Goal: Transaction & Acquisition: Purchase product/service

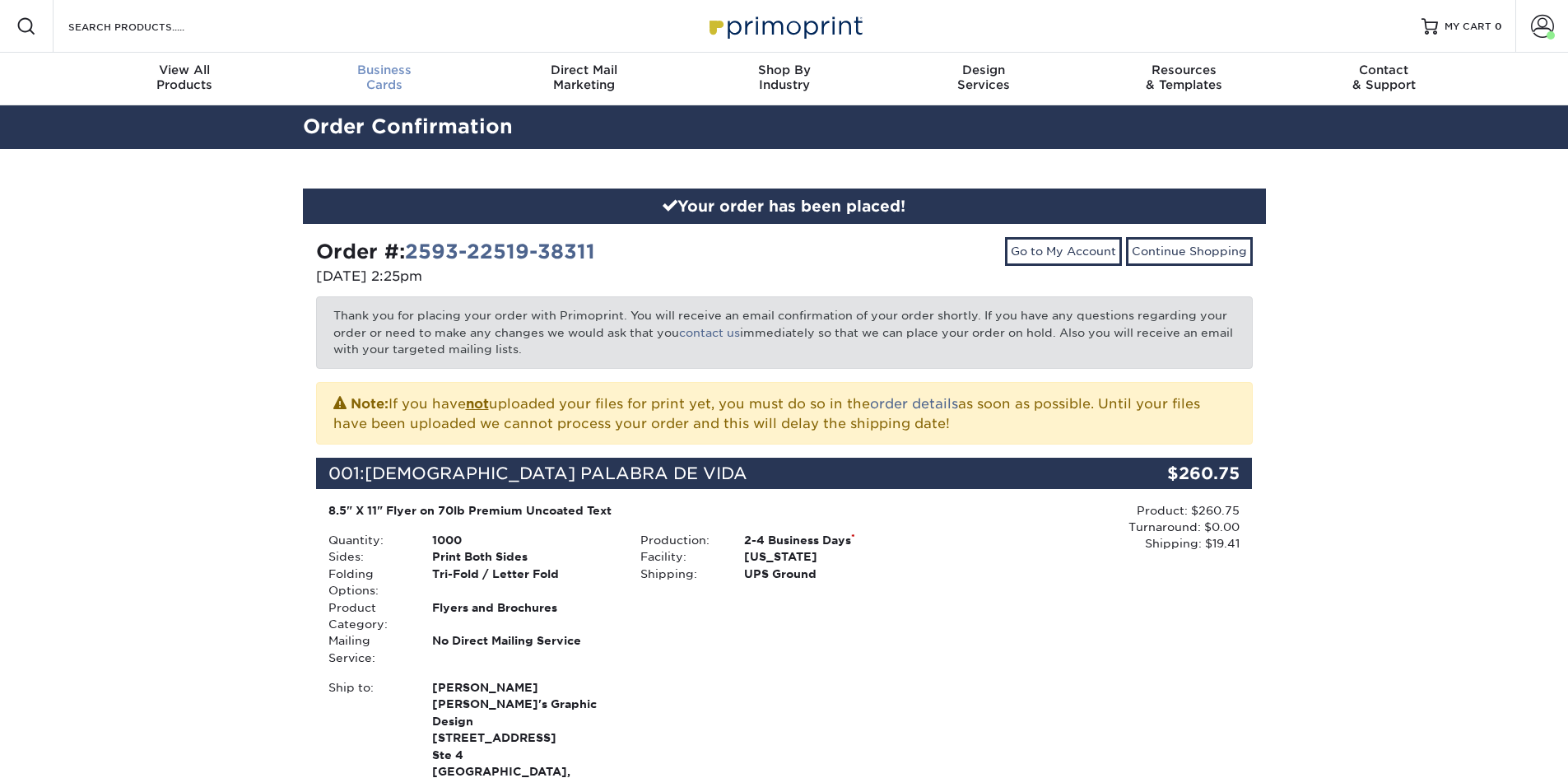
click at [394, 76] on span "Business" at bounding box center [383, 70] width 200 height 15
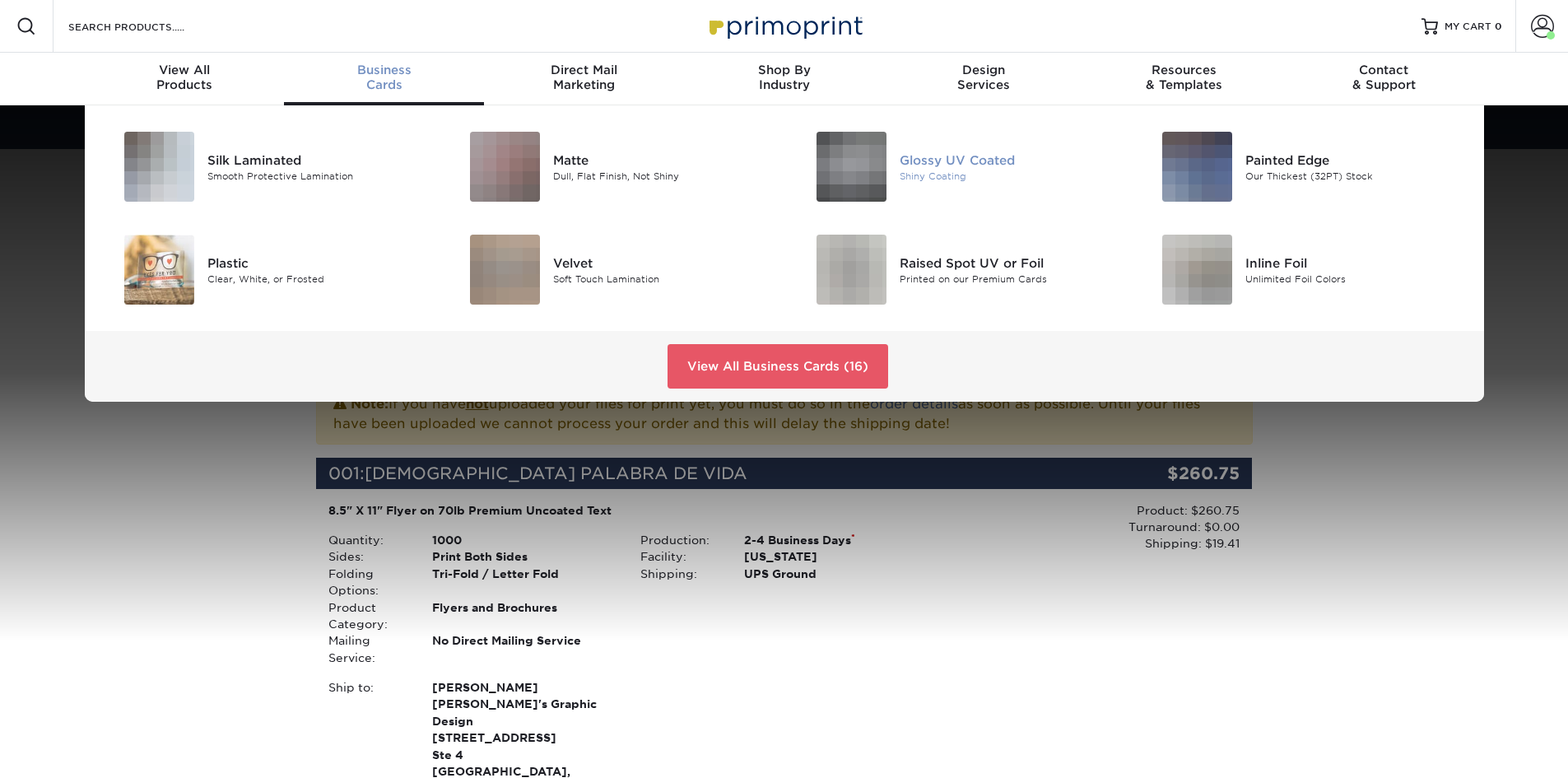
click at [901, 157] on div "Glossy UV Coated" at bounding box center [1008, 160] width 218 height 18
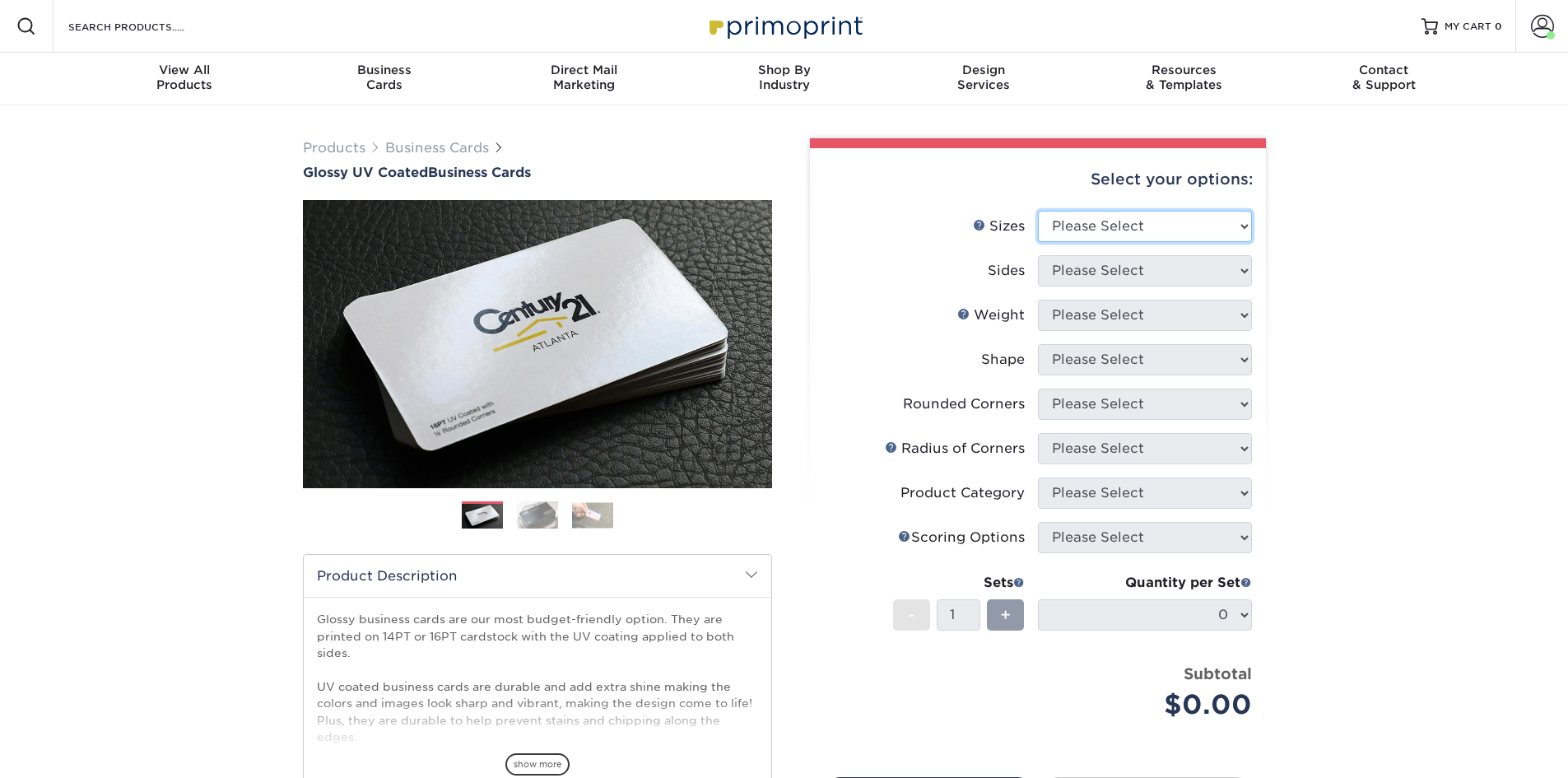
click at [1092, 221] on select "Please Select 1.5" x 3.5" - Mini 1.75" x 3.5" - Mini 2" x 2" - Square 2" x 3" -…" at bounding box center [1144, 226] width 214 height 31
select select "2.00x3.50"
click at [1038, 211] on select "Please Select 1.5" x 3.5" - Mini 1.75" x 3.5" - Mini 2" x 2" - Square 2" x 3" -…" at bounding box center [1144, 226] width 214 height 31
click at [1101, 272] on select "Please Select Print Both Sides Print Front Only" at bounding box center [1144, 270] width 214 height 31
select select "13abbda7-1d64-4f25-8bb2-c179b224825d"
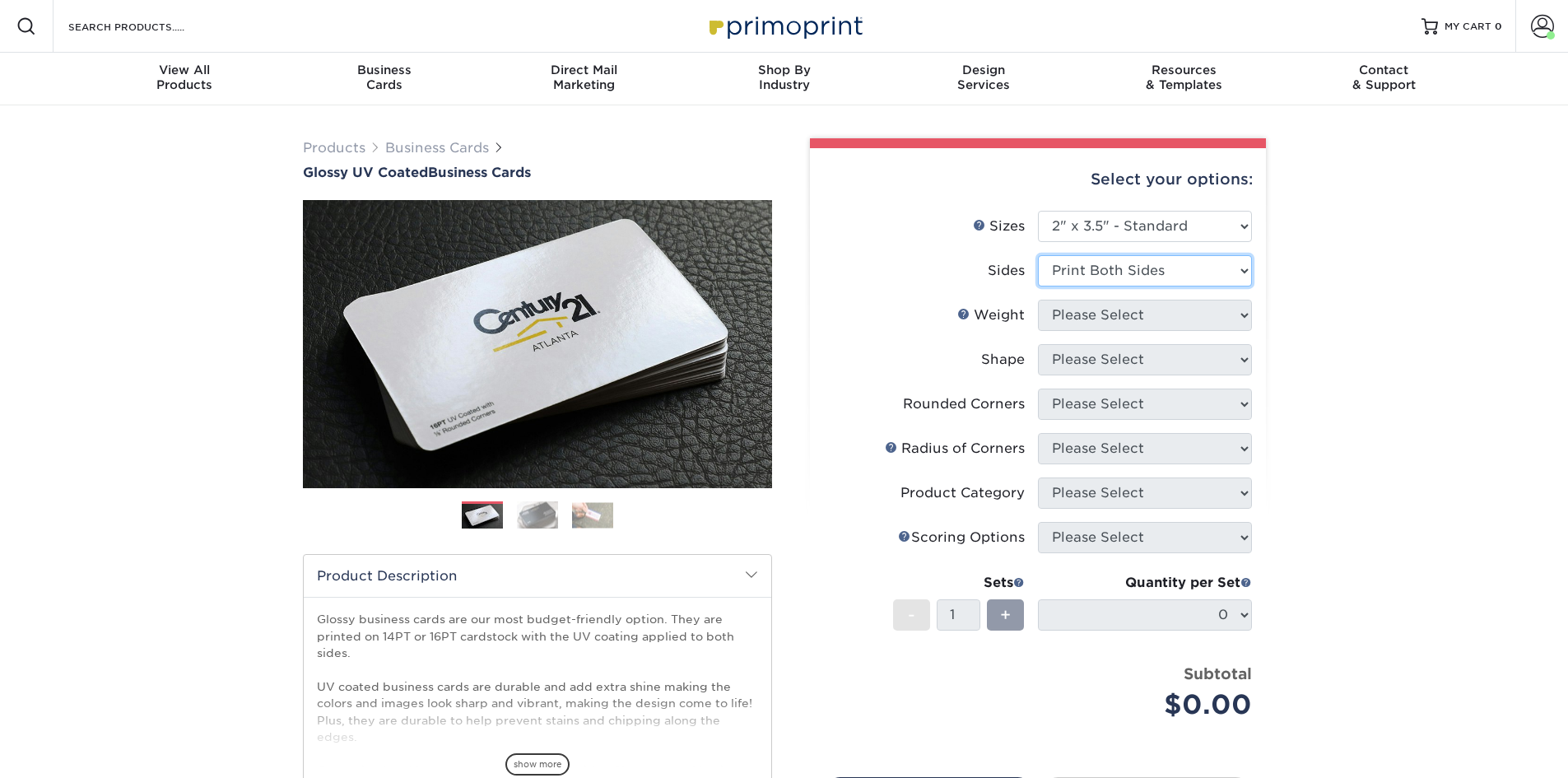
click at [1038, 255] on select "Please Select Print Both Sides Print Front Only" at bounding box center [1144, 270] width 214 height 31
click at [1091, 317] on select "Please Select 16PT 14PT" at bounding box center [1144, 315] width 214 height 31
select select "16PT"
click at [1038, 300] on select "Please Select 16PT 14PT" at bounding box center [1144, 315] width 214 height 31
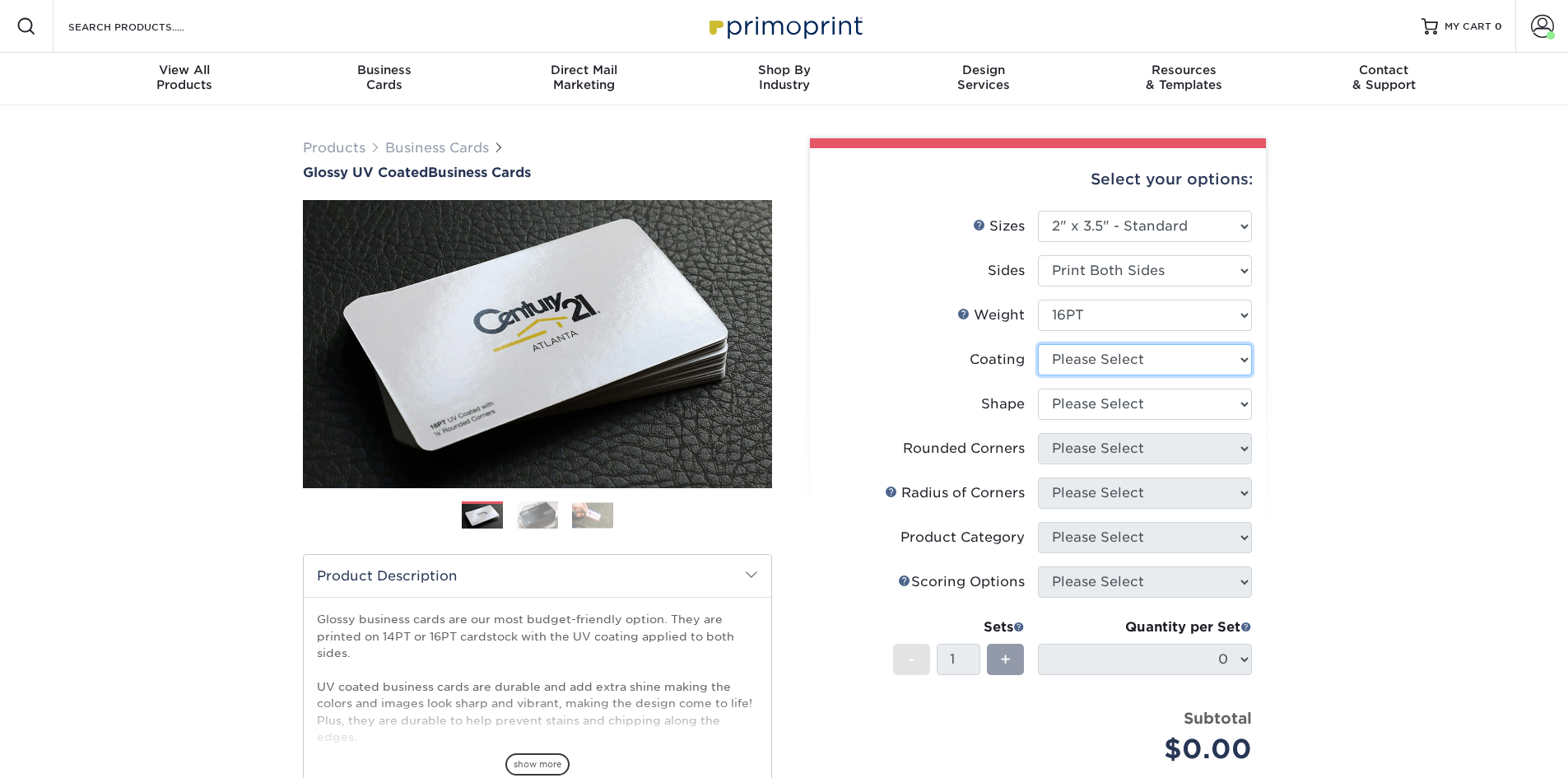
click at [1079, 363] on select at bounding box center [1144, 359] width 214 height 31
select select "ae367451-b2b8-45df-a344-0f05b6a12993"
click at [1038, 344] on select at bounding box center [1144, 359] width 214 height 31
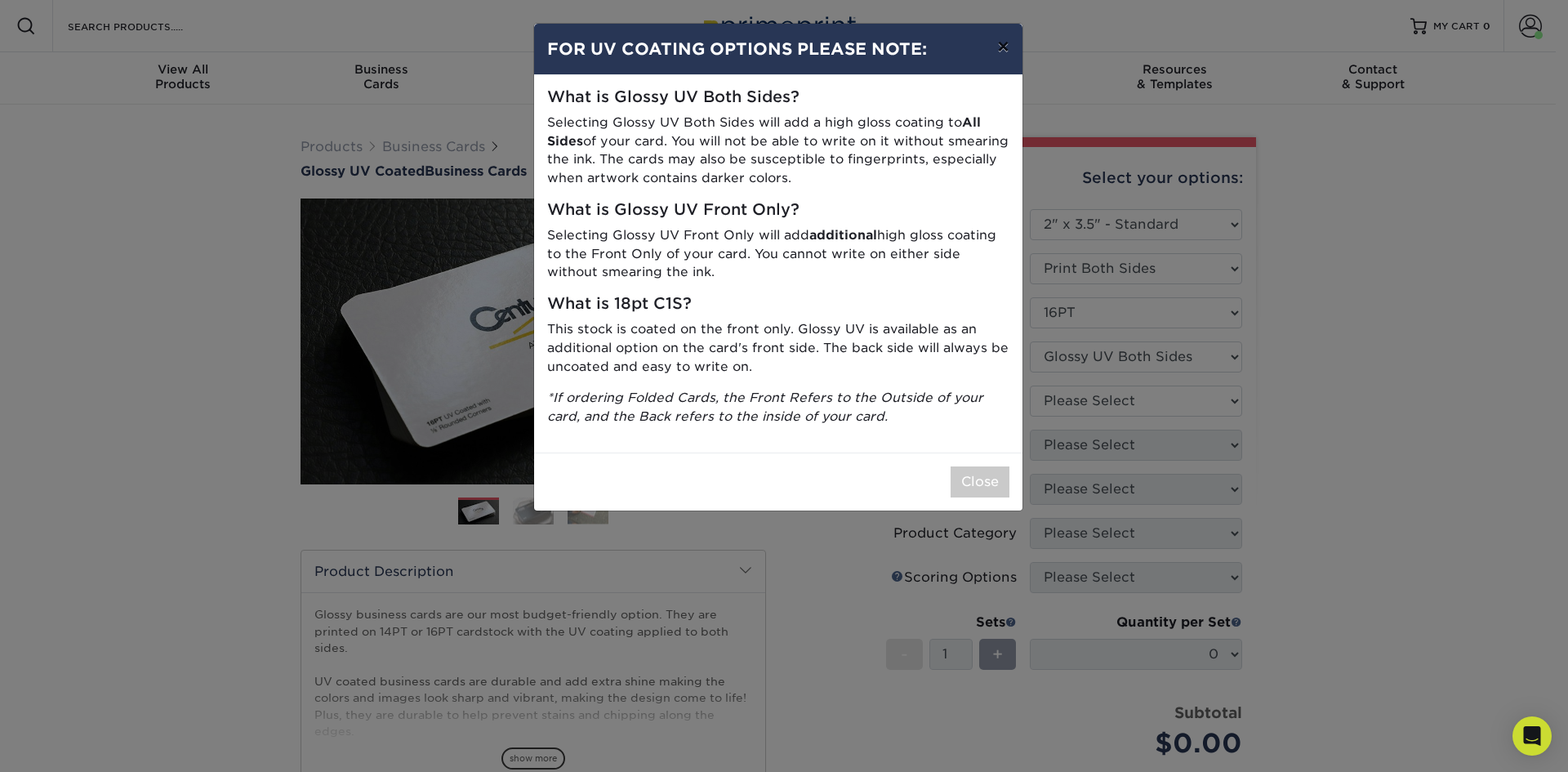
click at [1000, 50] on button "×" at bounding box center [1002, 46] width 37 height 46
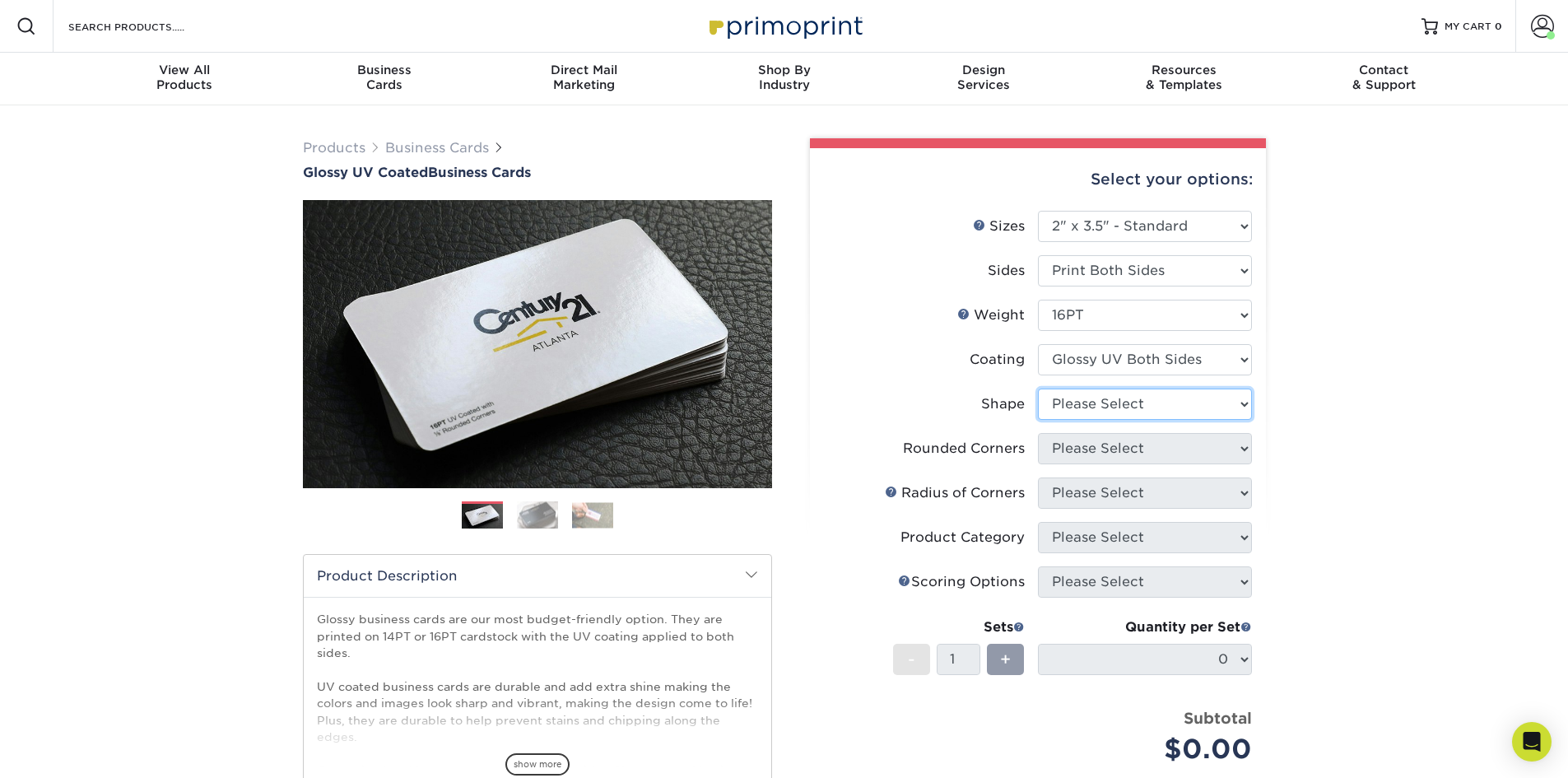
click at [1087, 410] on select "Please Select Standard Oval" at bounding box center [1144, 404] width 214 height 31
select select "standard"
click at [1038, 389] on select "Please Select Standard Oval" at bounding box center [1144, 404] width 214 height 31
click at [1094, 450] on select "Please Select Yes - Round 2 Corners Yes - Round 4 Corners No" at bounding box center [1144, 448] width 214 height 31
select select "0"
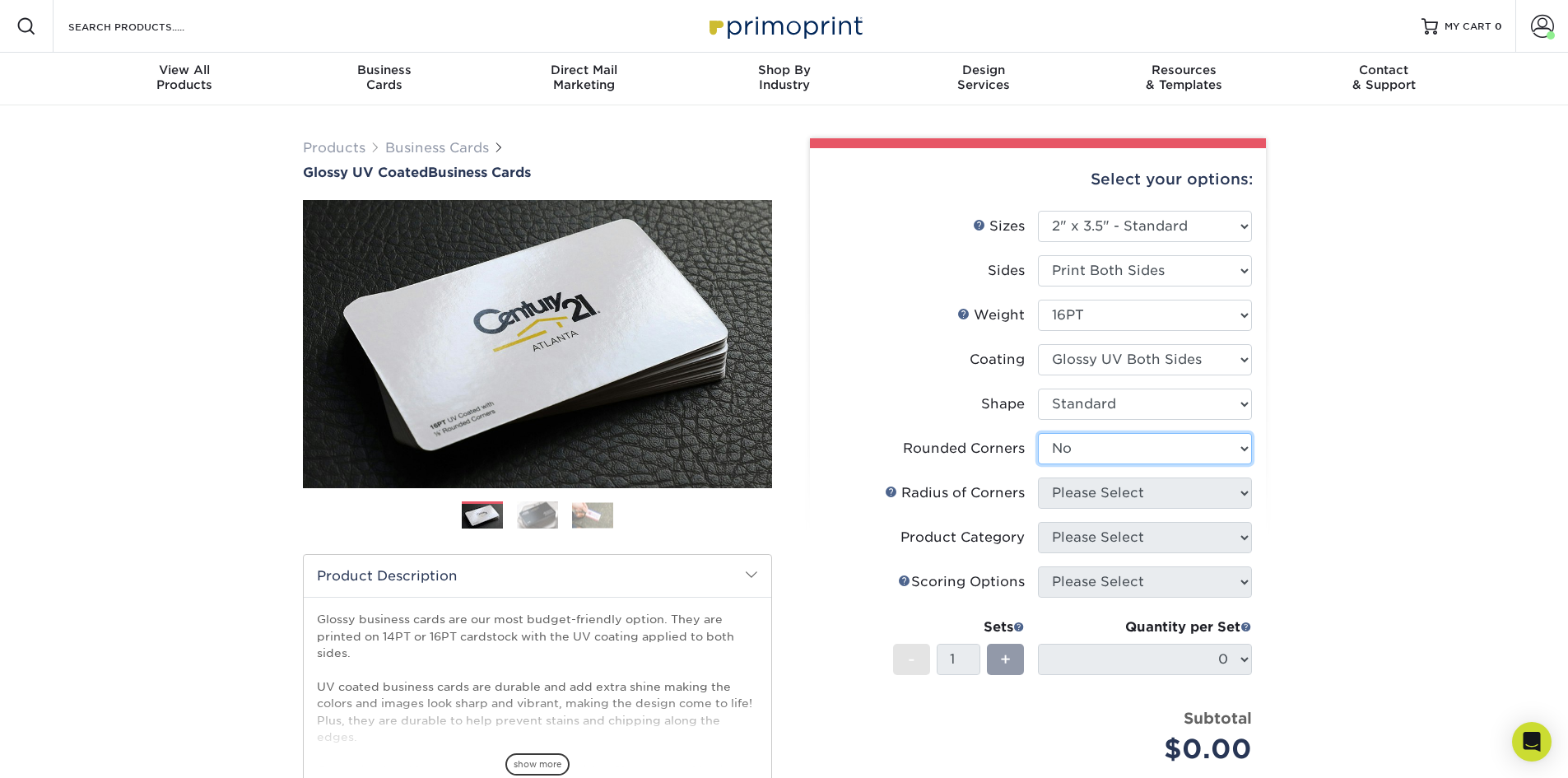
click at [1038, 433] on select "Please Select Yes - Round 2 Corners Yes - Round 4 Corners No" at bounding box center [1144, 448] width 214 height 31
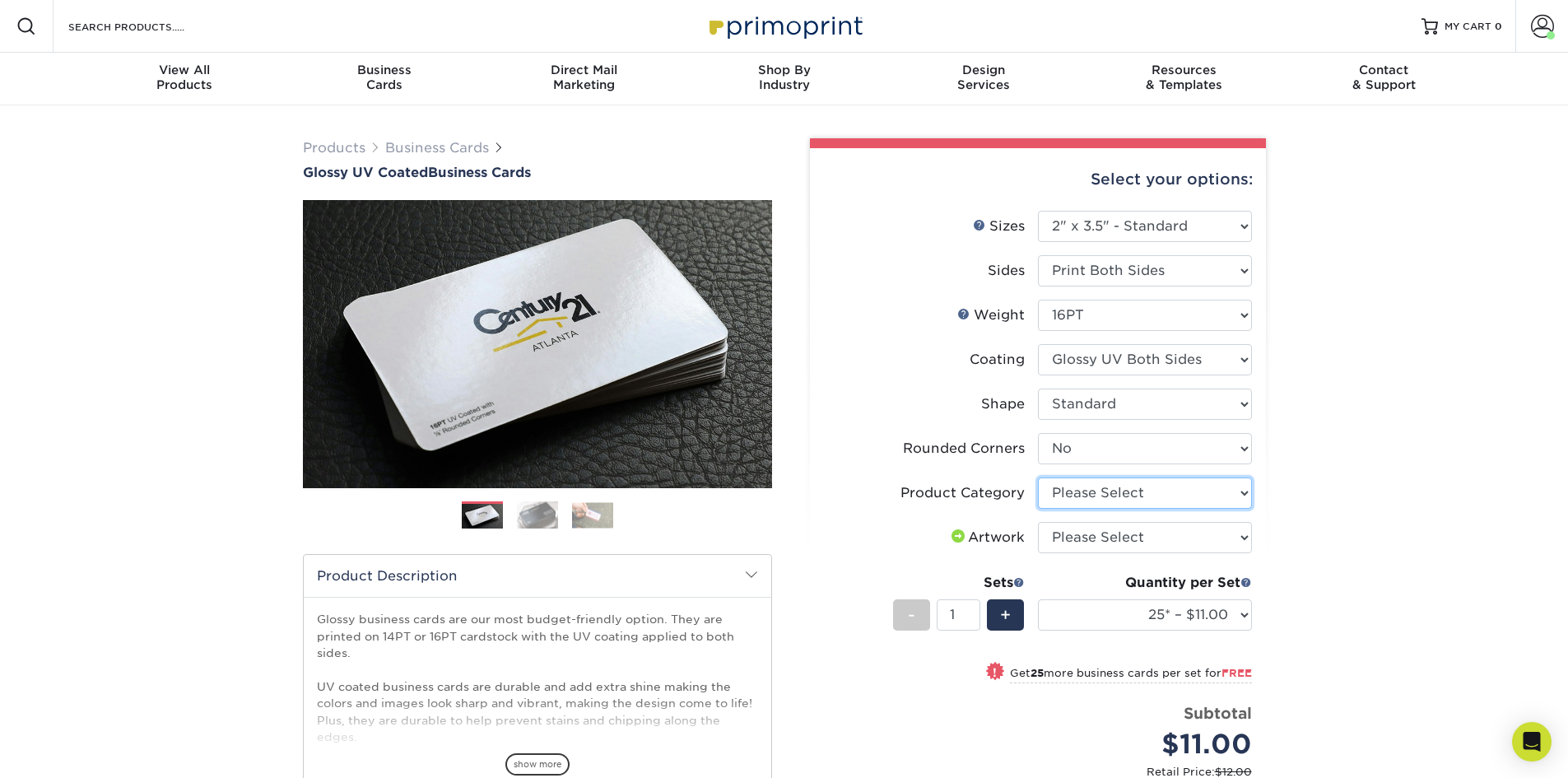
click at [1098, 494] on select "Please Select Business Cards" at bounding box center [1144, 493] width 214 height 31
select select "3b5148f1-0588-4f88-a218-97bcfdce65c1"
click at [1038, 478] on select "Please Select Business Cards" at bounding box center [1144, 493] width 214 height 31
click at [1096, 536] on select "Please Select I will upload files I need a design - $100" at bounding box center [1144, 537] width 214 height 31
select select "upload"
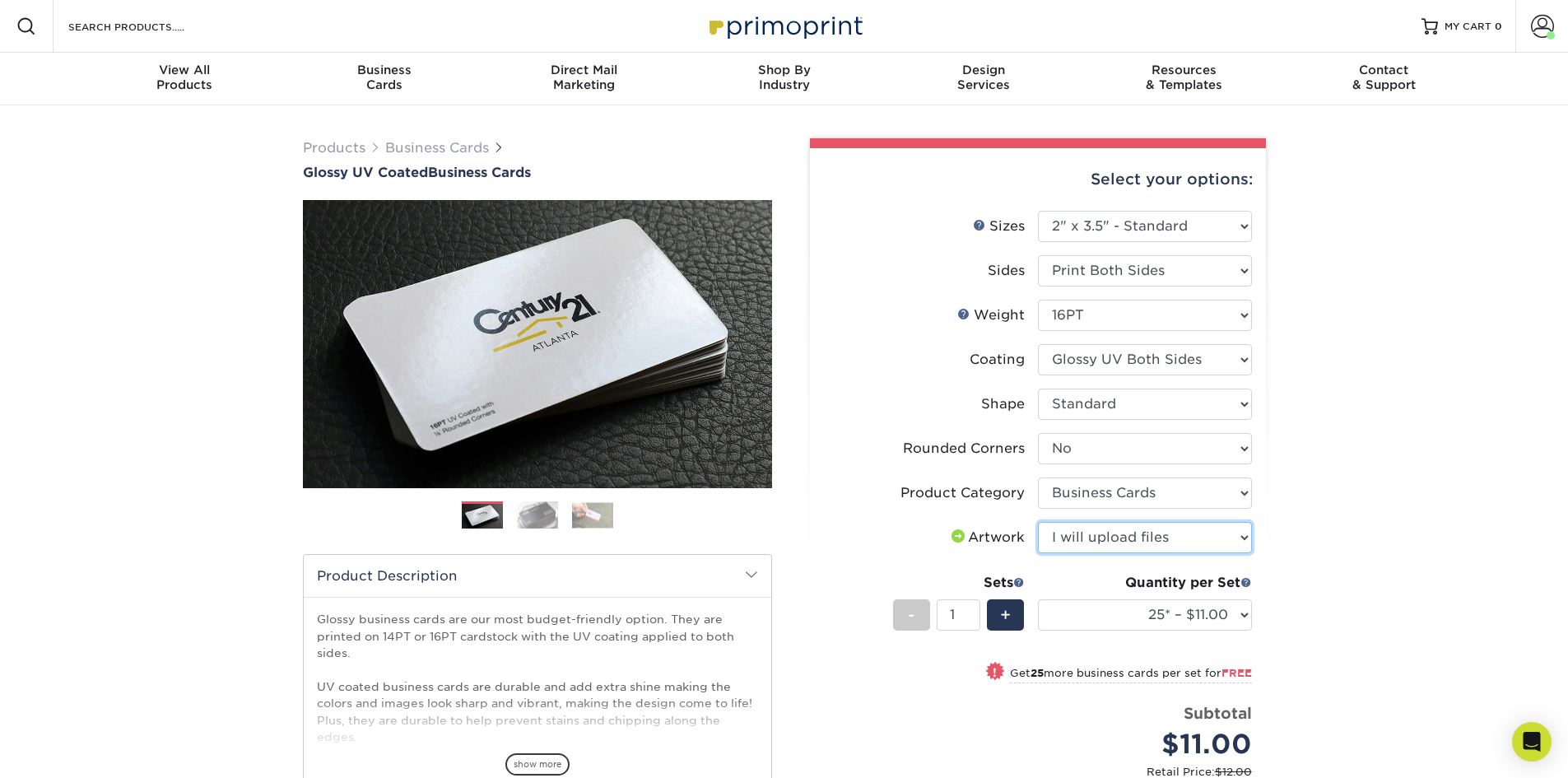
click at [1038, 522] on select "Please Select I will upload files I need a design - $100" at bounding box center [1144, 537] width 214 height 31
click at [1123, 614] on select "25* – $11.00 50* – $11.00 100* – $11.00 250* – $20.00 500 – $39.00 1000 – $49.0…" at bounding box center [1144, 614] width 214 height 31
select select "2500 – $87.00"
click at [1038, 599] on select "25* – $11.00 50* – $11.00 100* – $11.00 250* – $20.00 500 – $39.00 1000 – $49.0…" at bounding box center [1144, 614] width 214 height 31
click at [1316, 347] on div "Products Business Cards Glossy UV Coated Business Cards Previous Next" at bounding box center [784, 582] width 1568 height 952
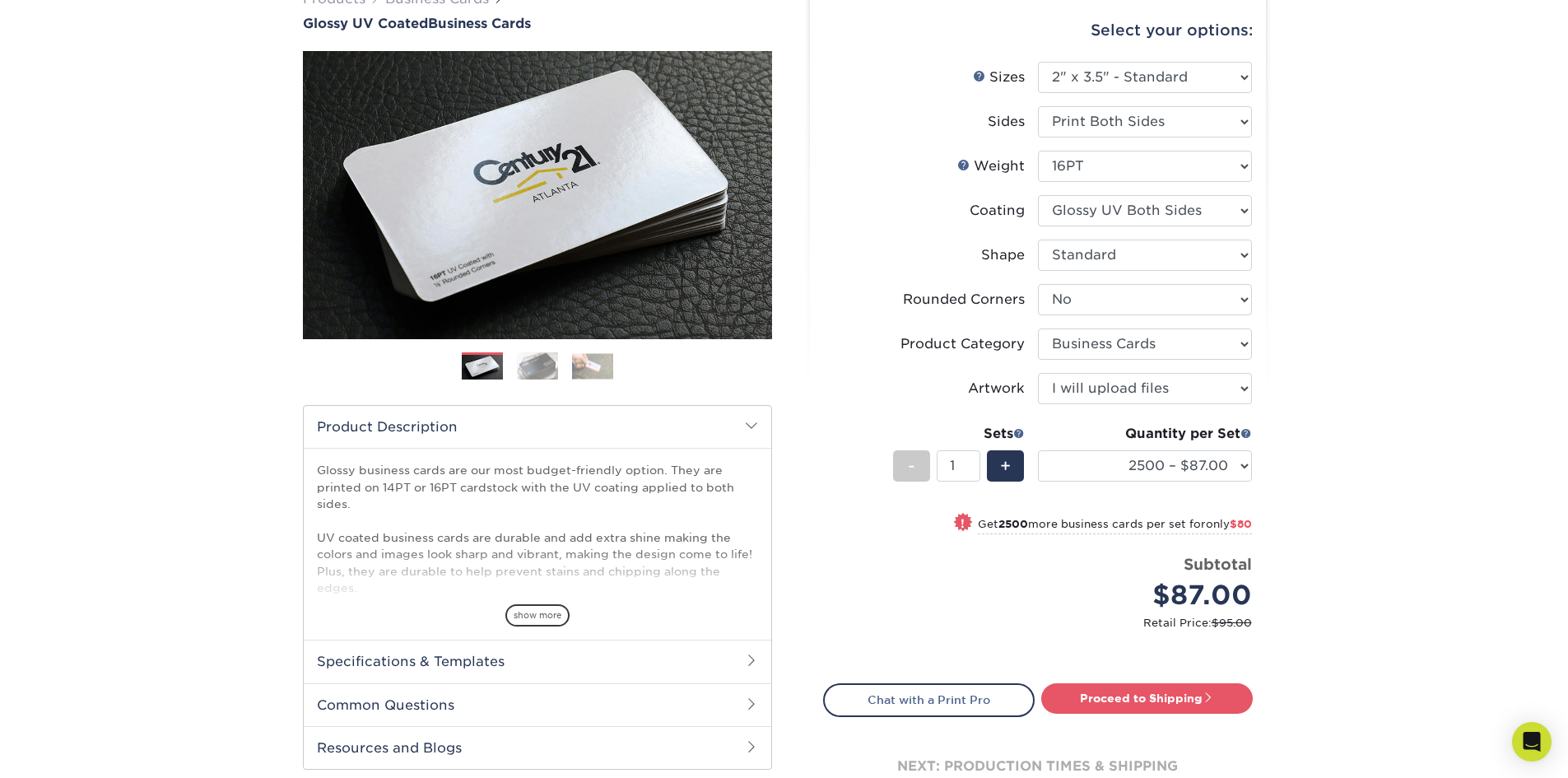
scroll to position [412, 0]
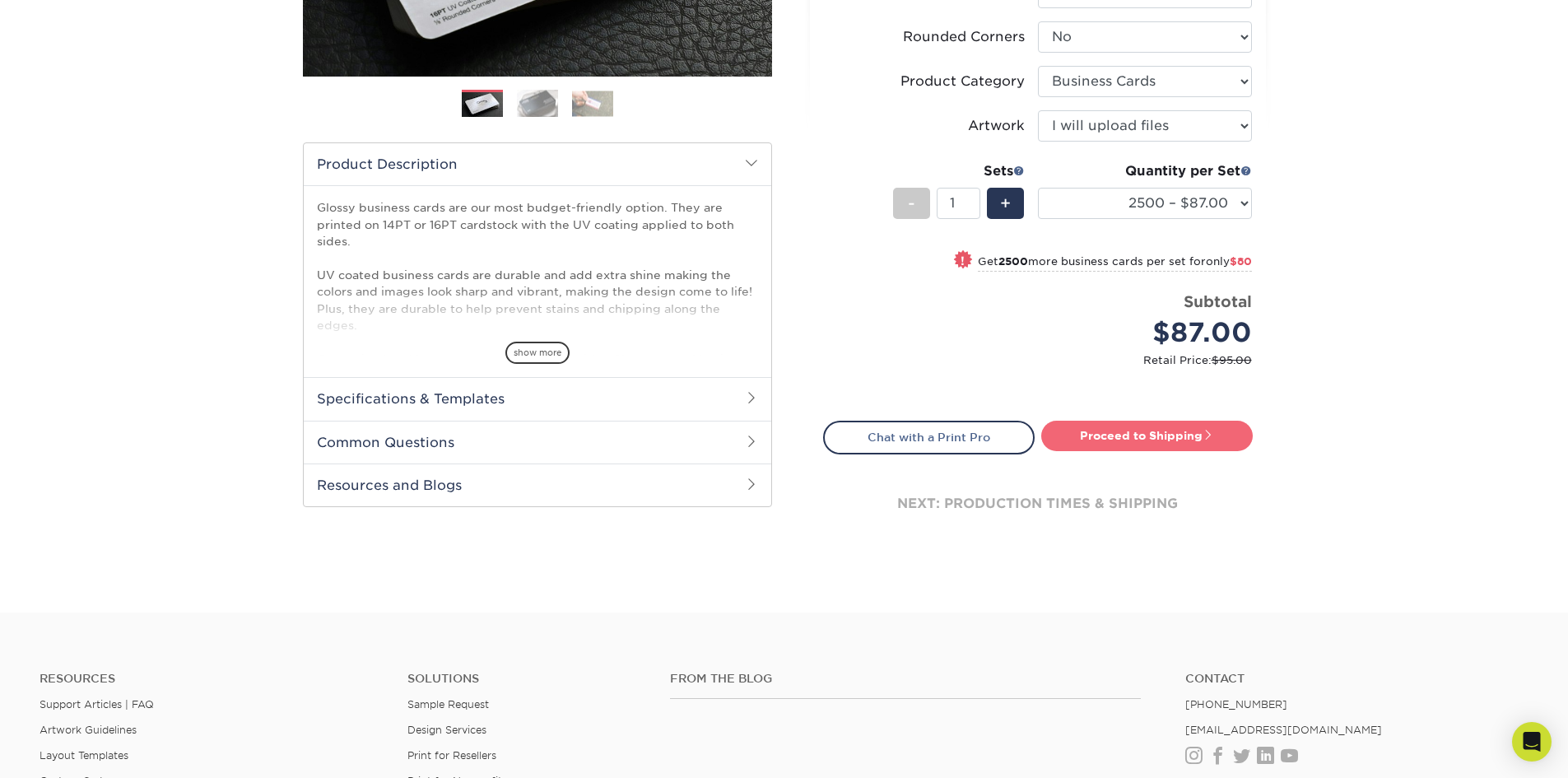
click at [1165, 433] on link "Proceed to Shipping" at bounding box center [1147, 435] width 211 height 29
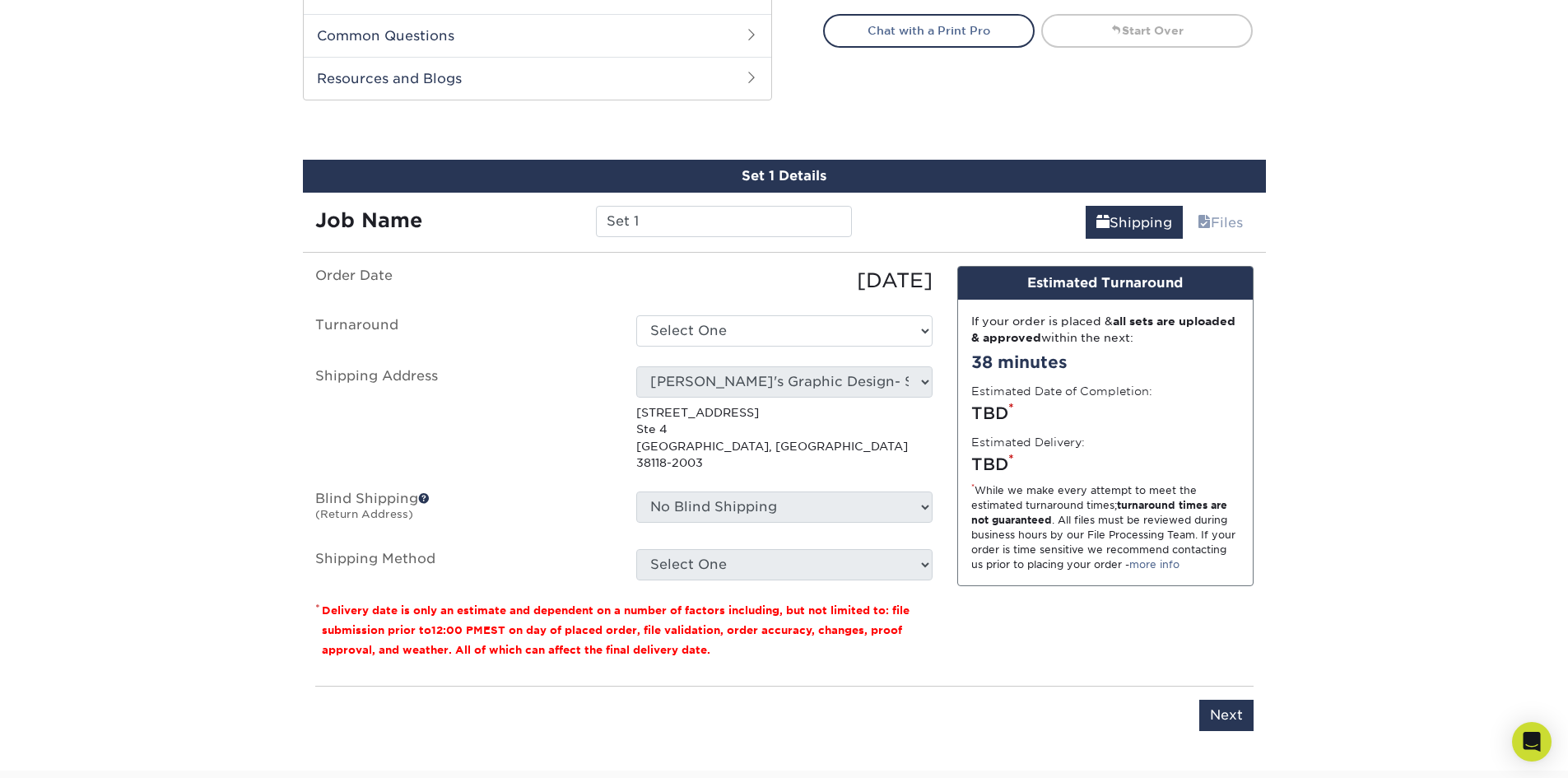
scroll to position [878, 0]
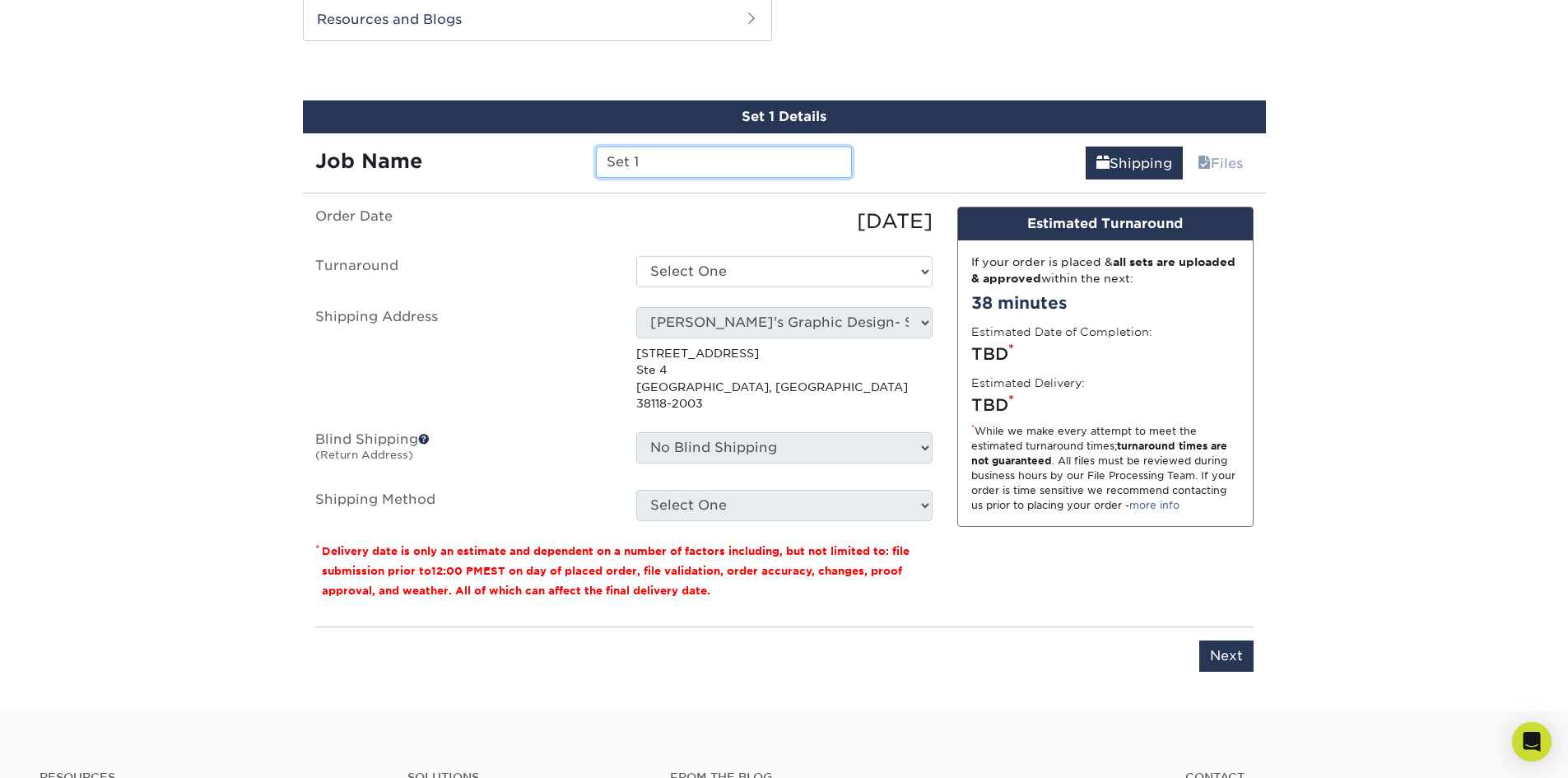
drag, startPoint x: 675, startPoint y: 172, endPoint x: 451, endPoint y: 161, distance: 224.3
click at [458, 159] on div "Job Name Set 1" at bounding box center [584, 162] width 562 height 31
type input "HGO 51"
click at [715, 269] on select "Select One 2-4 Business Days 2 Day Next Business Day" at bounding box center [784, 271] width 296 height 31
select select "957c9fde-8363-43ba-a123-e5d4a8280232"
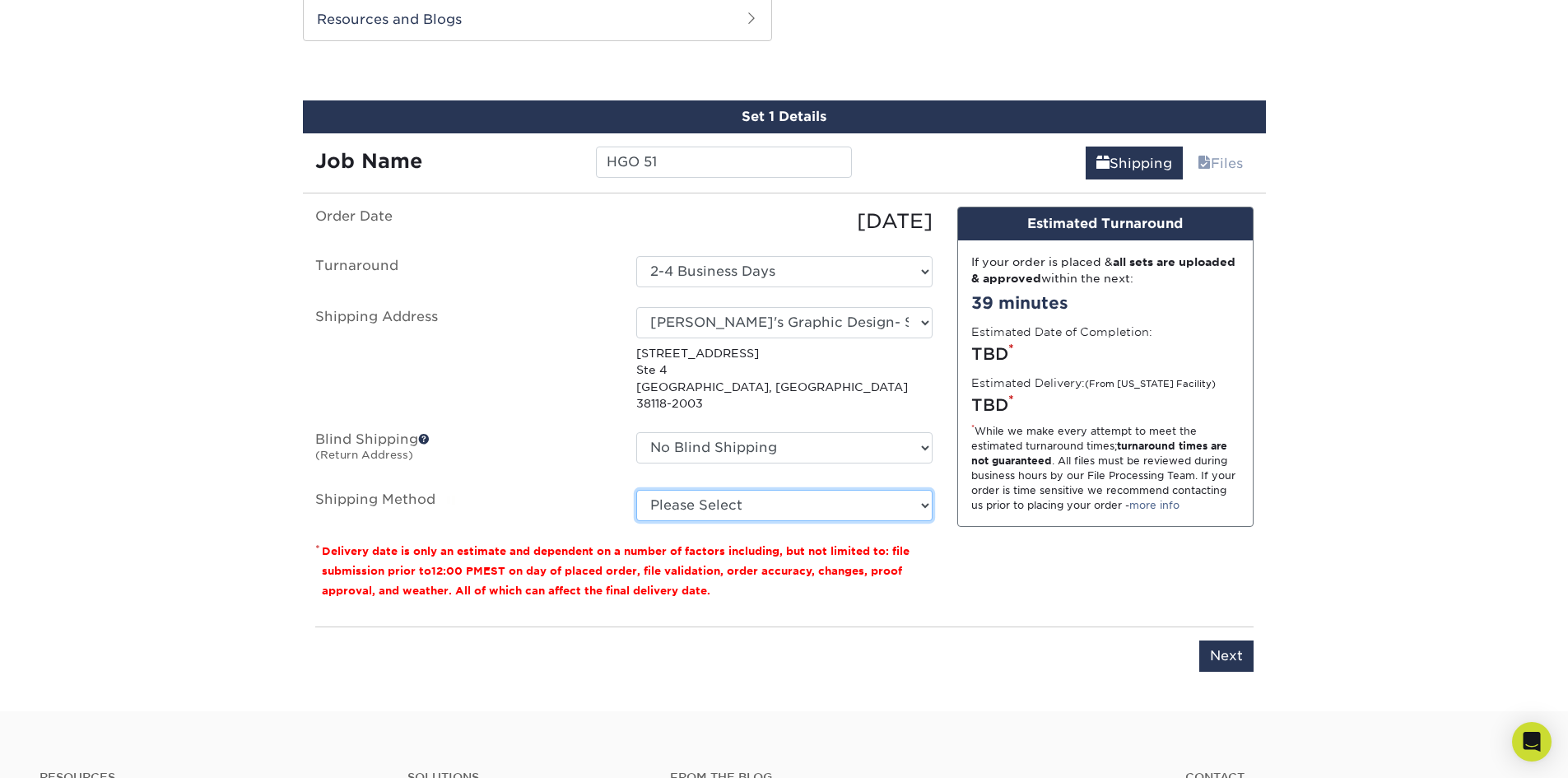
click at [760, 490] on select "Please Select Ground Shipping (+$11.20) 3 Day Shipping Service (+$16.87) 2 Day …" at bounding box center [784, 505] width 296 height 31
select select "03"
click at [636, 490] on select "Please Select Ground Shipping (+$11.20) 3 Day Shipping Service (+$16.87) 2 Day …" at bounding box center [784, 505] width 296 height 31
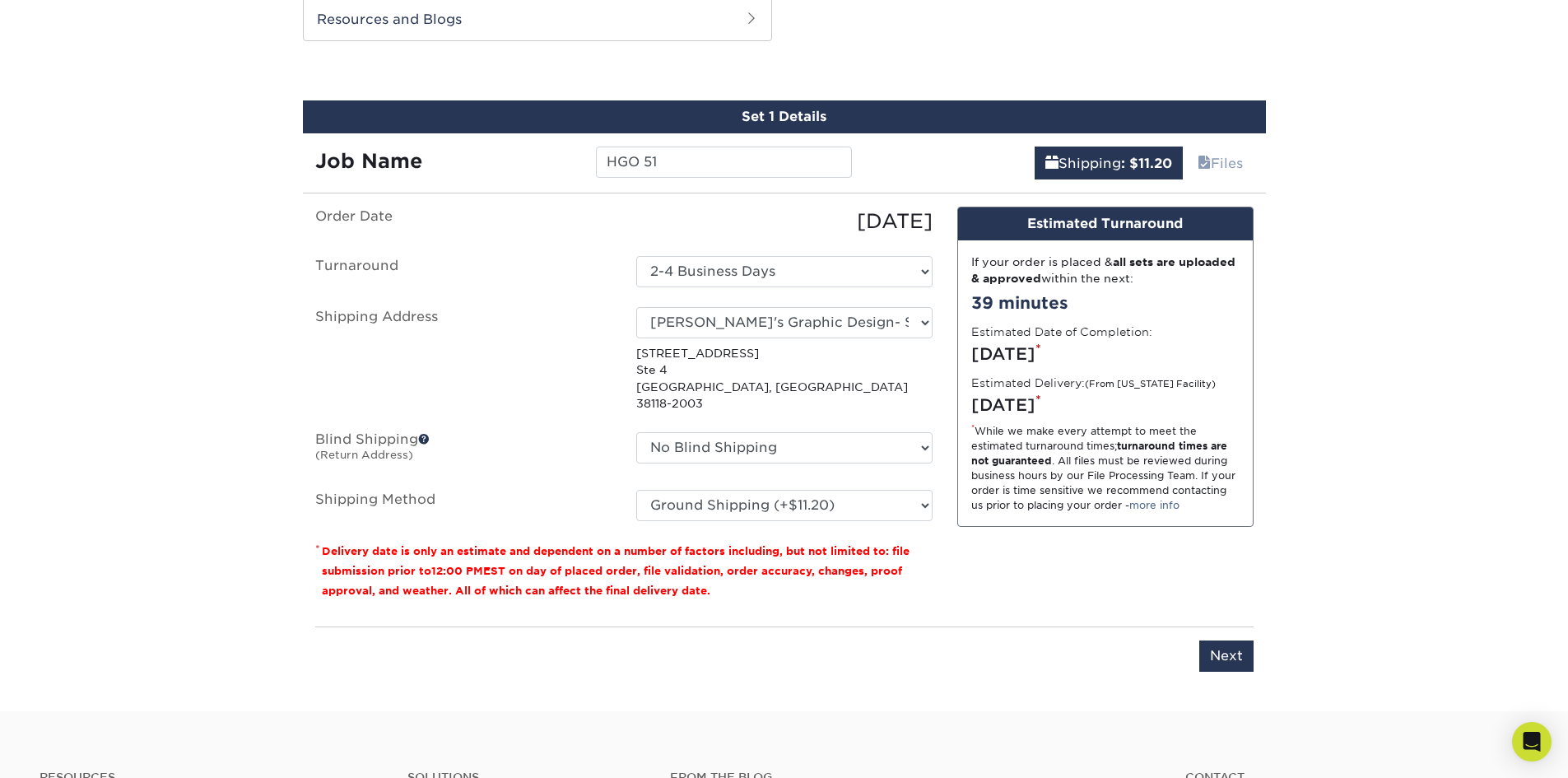
drag, startPoint x: 1005, startPoint y: 582, endPoint x: 1128, endPoint y: 628, distance: 131.3
click at [1006, 582] on div "Design Estimated Turnaround If your order is placed & all sets are uploaded & a…" at bounding box center [1105, 410] width 321 height 407
click at [1231, 640] on input "Next" at bounding box center [1226, 655] width 55 height 31
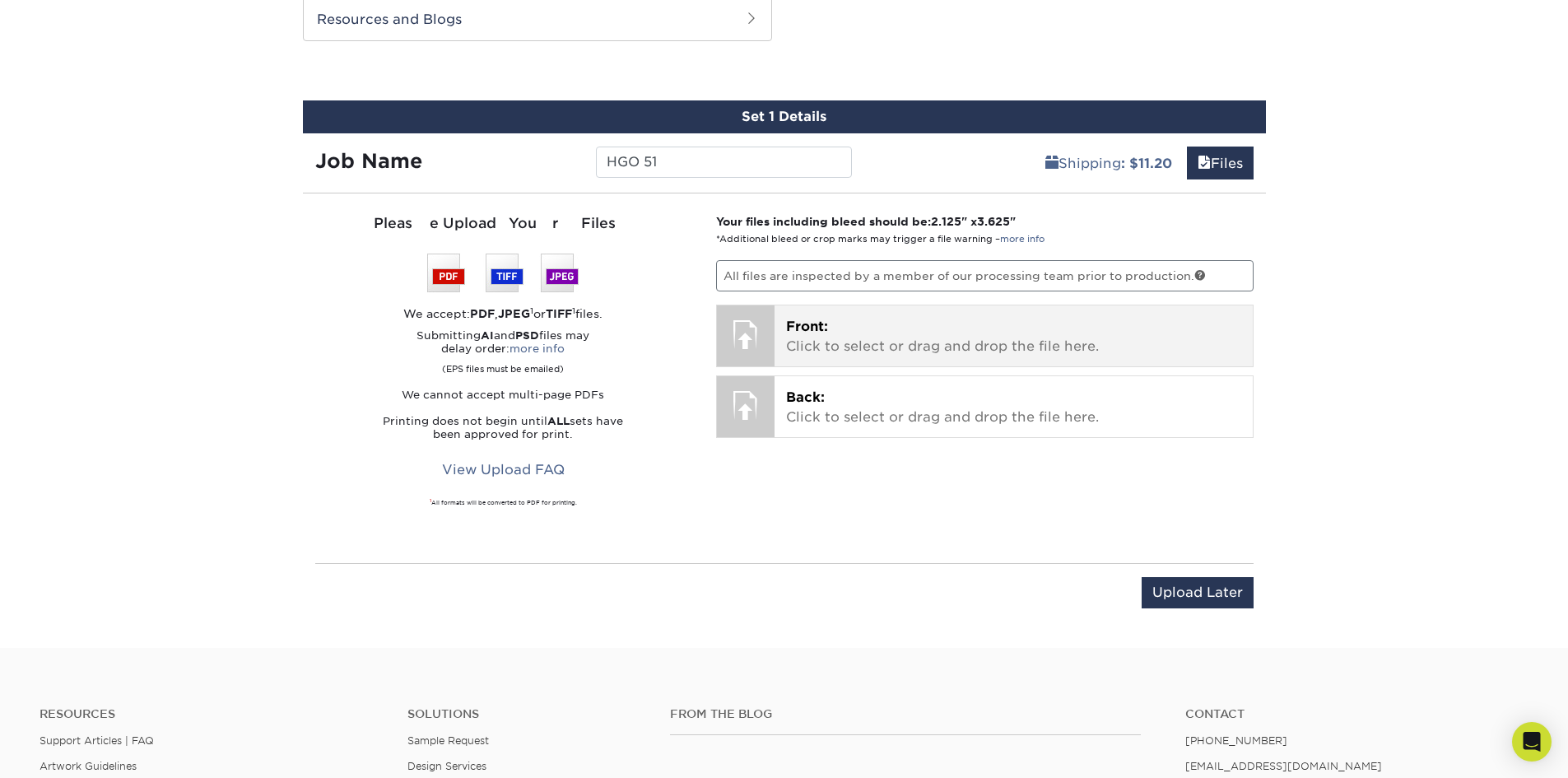
click at [858, 332] on p "Front: Click to select or drag and drop the file here." at bounding box center [1013, 337] width 456 height 39
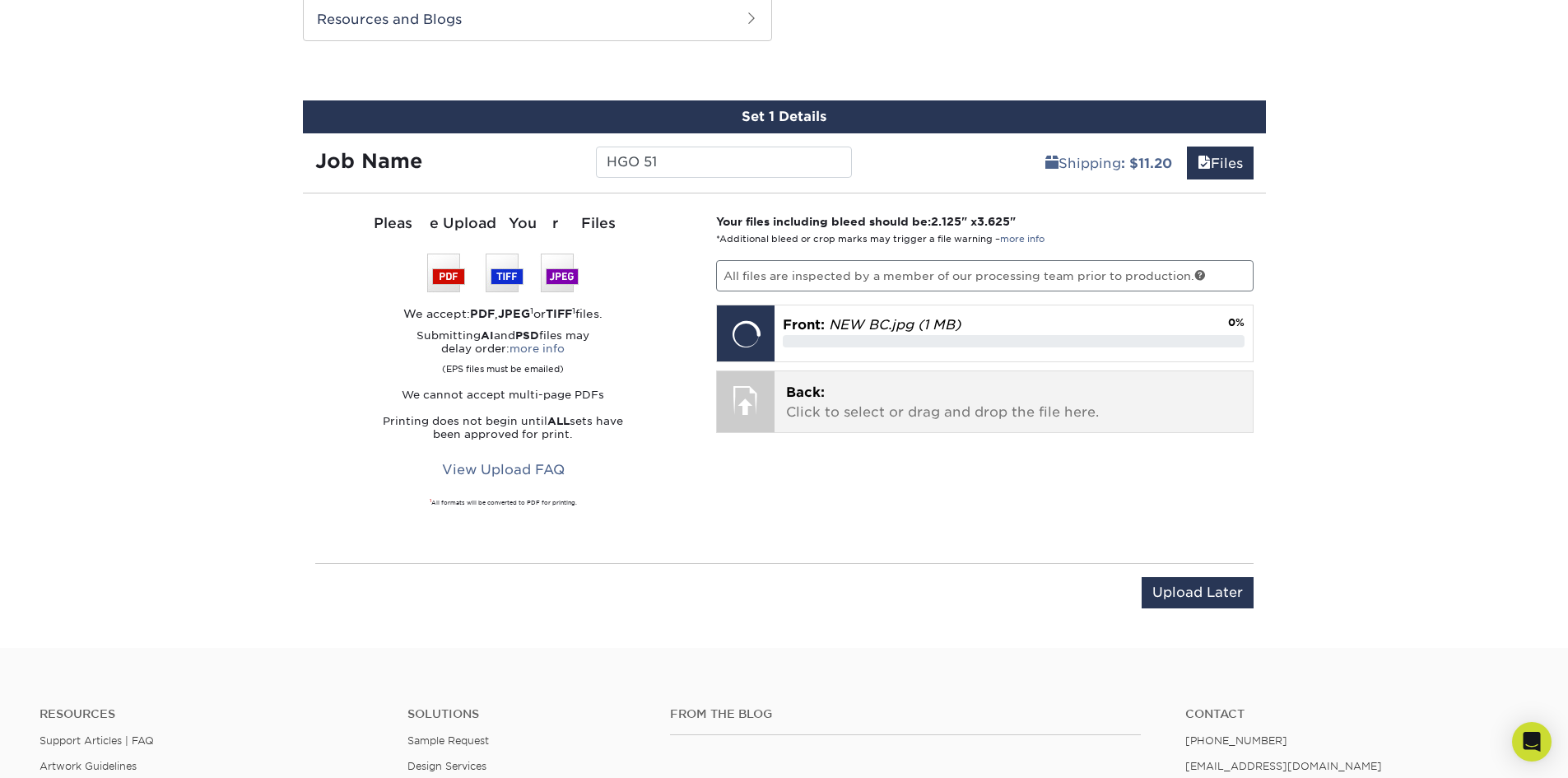
click at [852, 400] on p "Back: Click to select or drag and drop the file here." at bounding box center [1013, 402] width 456 height 39
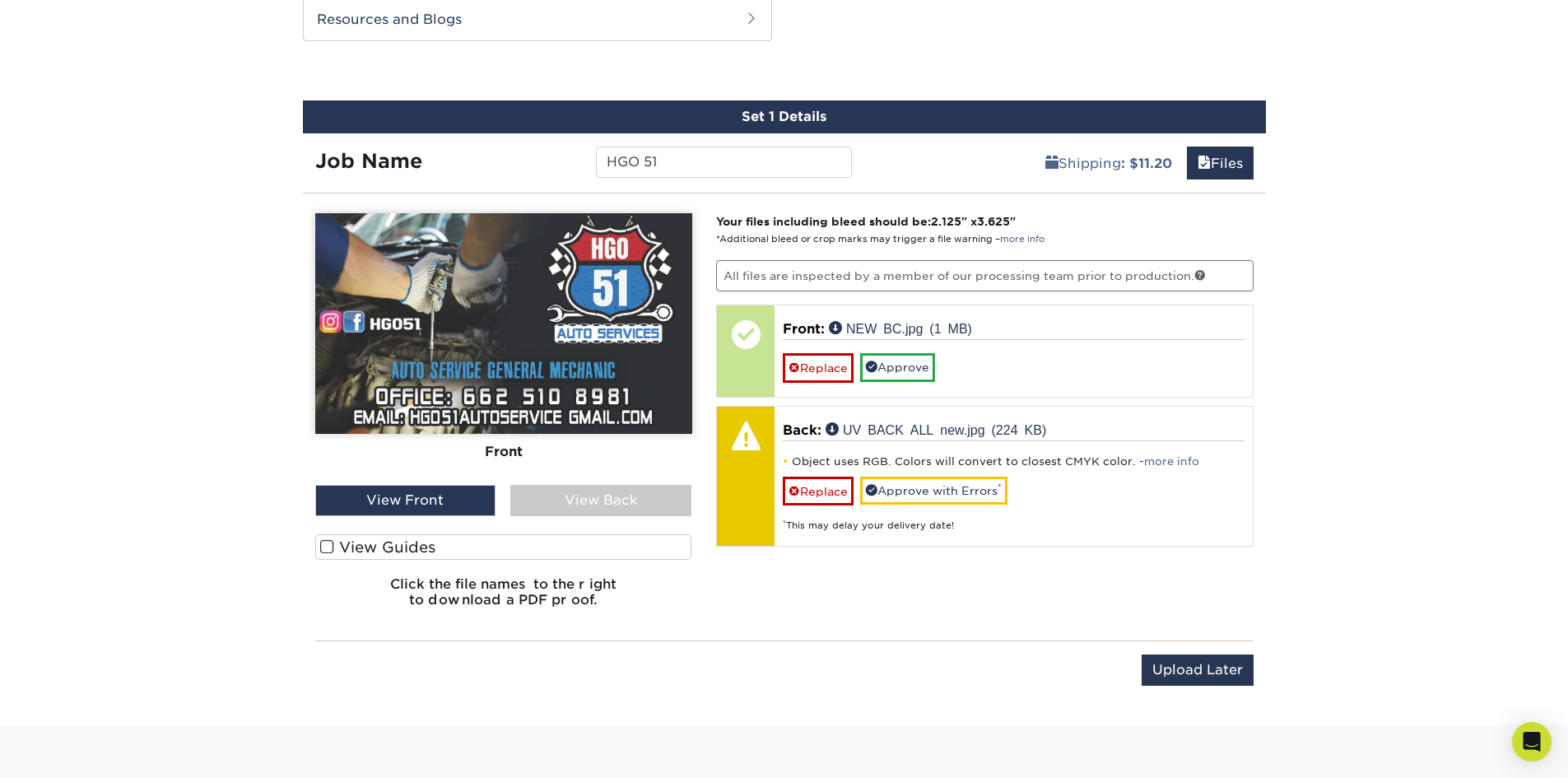
click at [570, 551] on label "View Guides" at bounding box center [503, 547] width 377 height 25
click at [0, 0] on input "View Guides" at bounding box center [0, 0] width 0 height 0
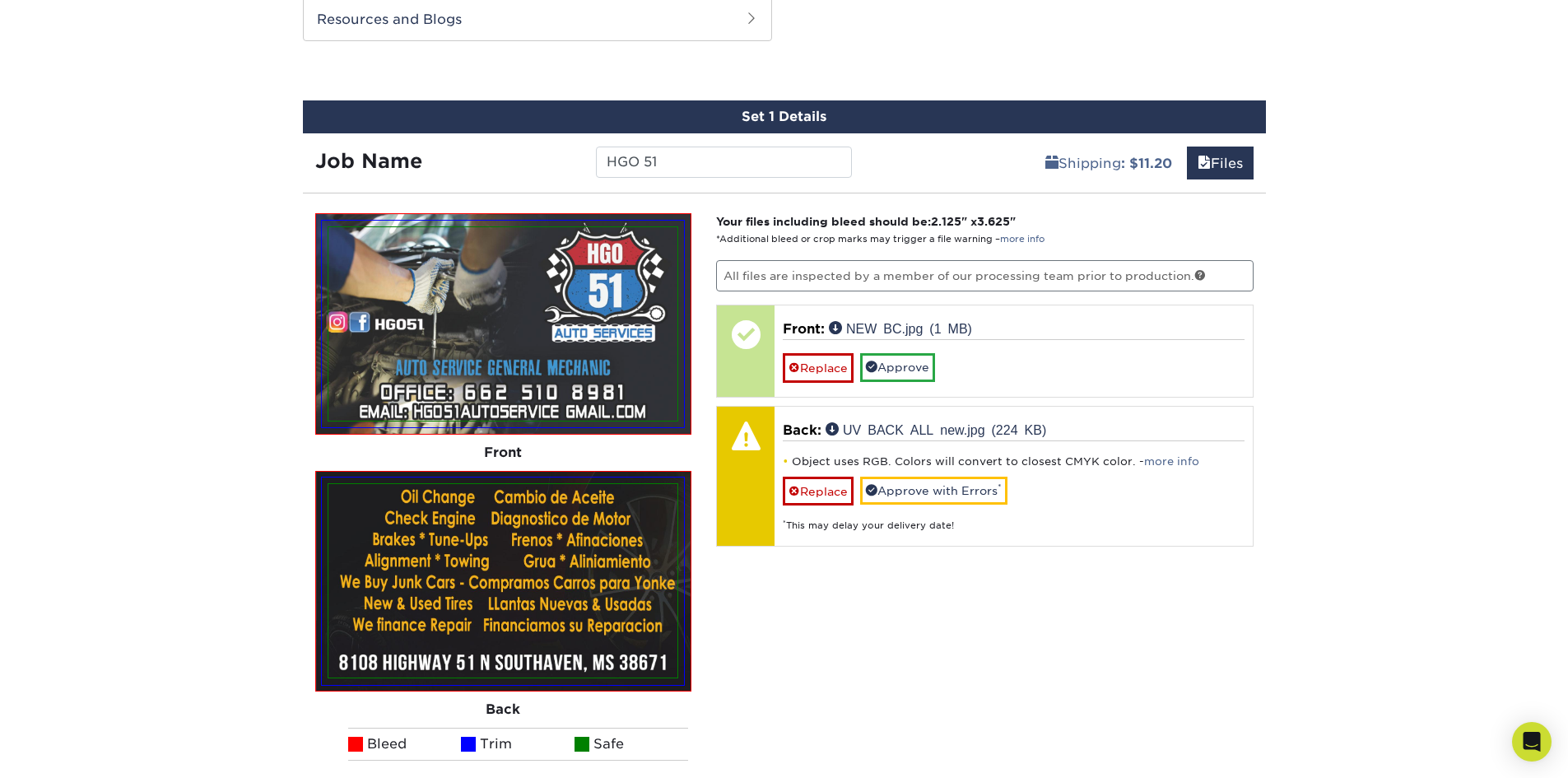
click at [996, 608] on div "Your files including bleed should be: 2.125 " x 3.625 " *Additional bleed or cr…" at bounding box center [985, 546] width 562 height 665
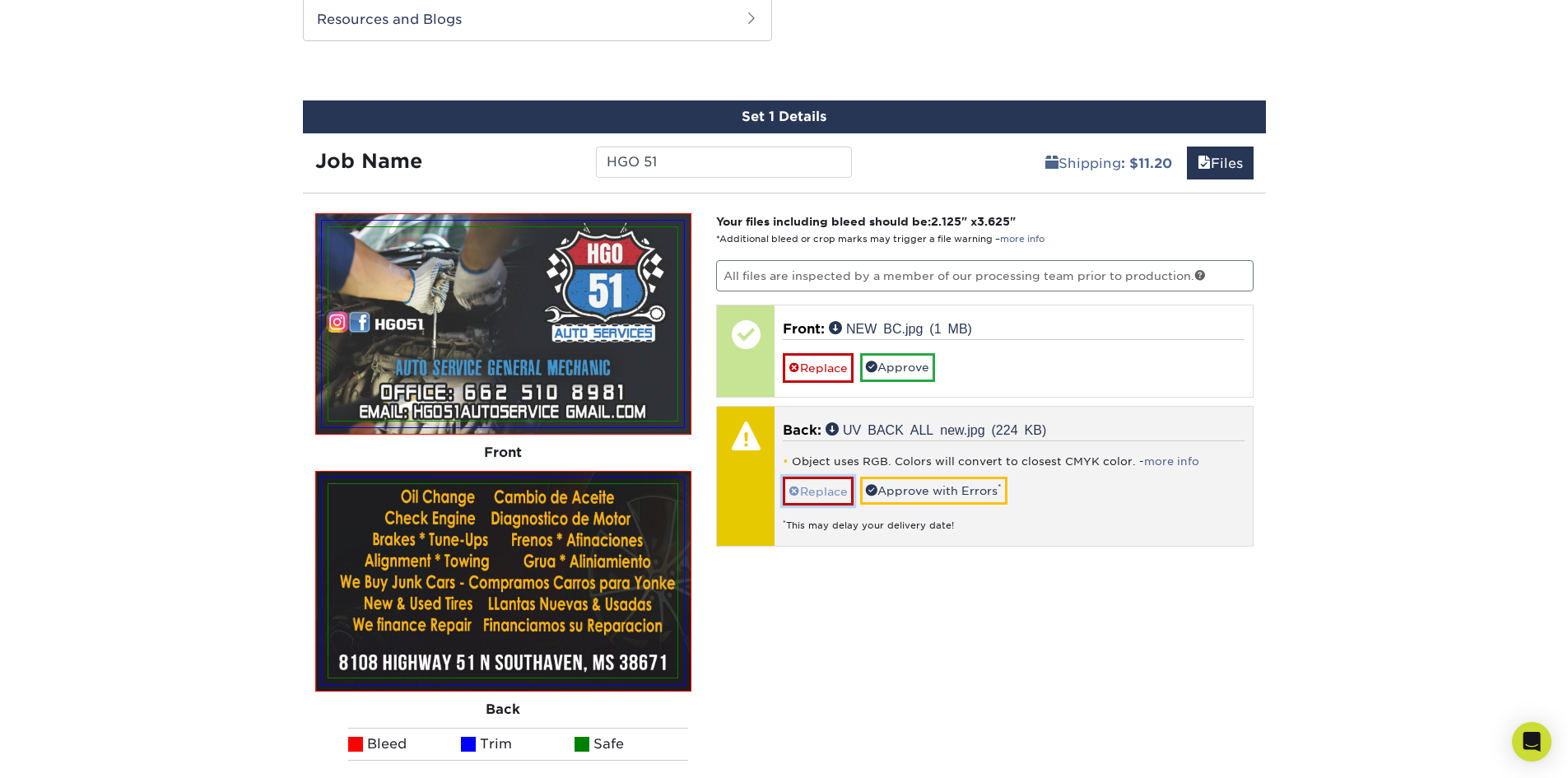
click at [835, 488] on link "Replace" at bounding box center [818, 491] width 70 height 29
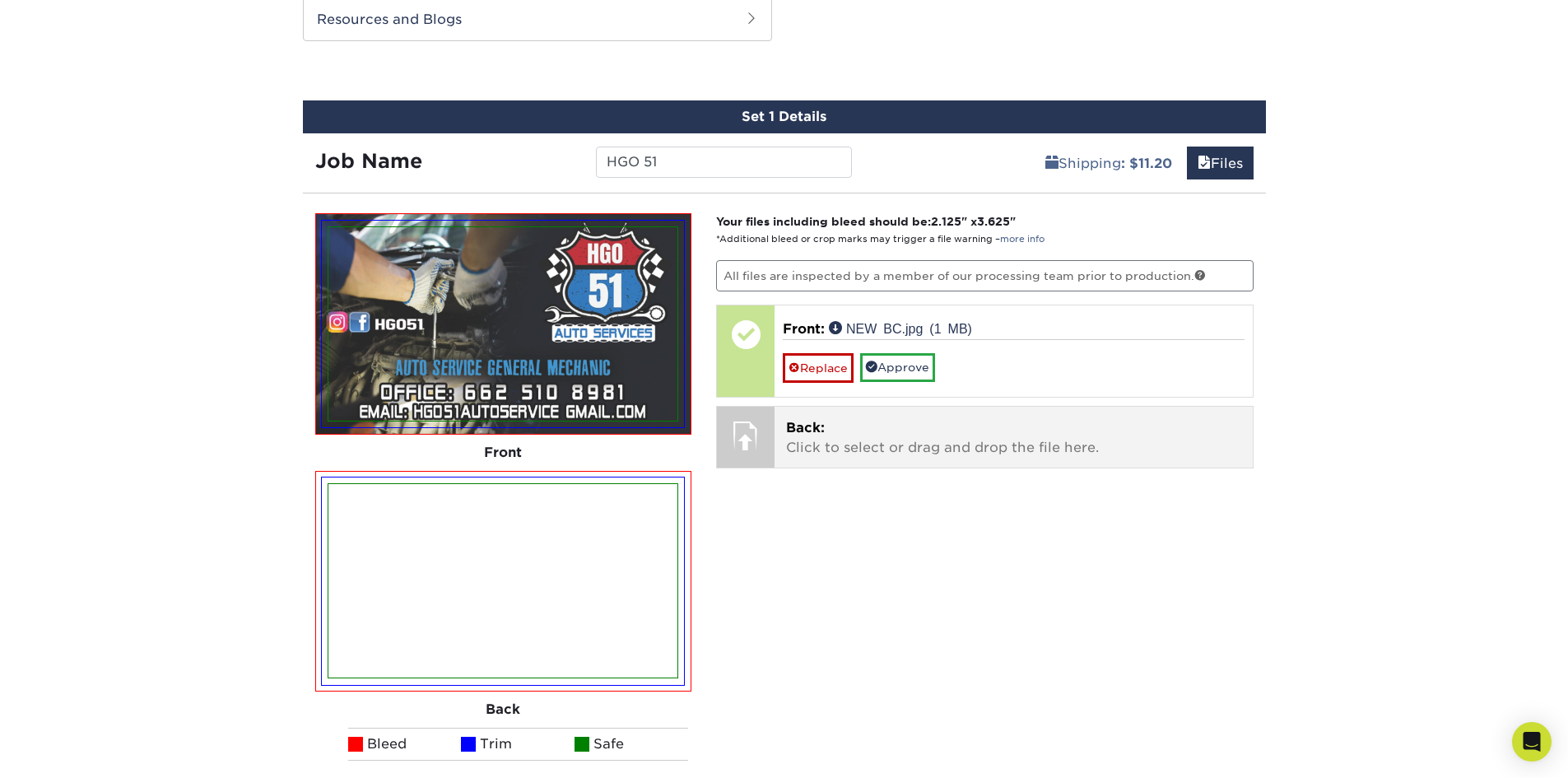
click at [872, 441] on p "Back: Click to select or drag and drop the file here." at bounding box center [1013, 437] width 456 height 39
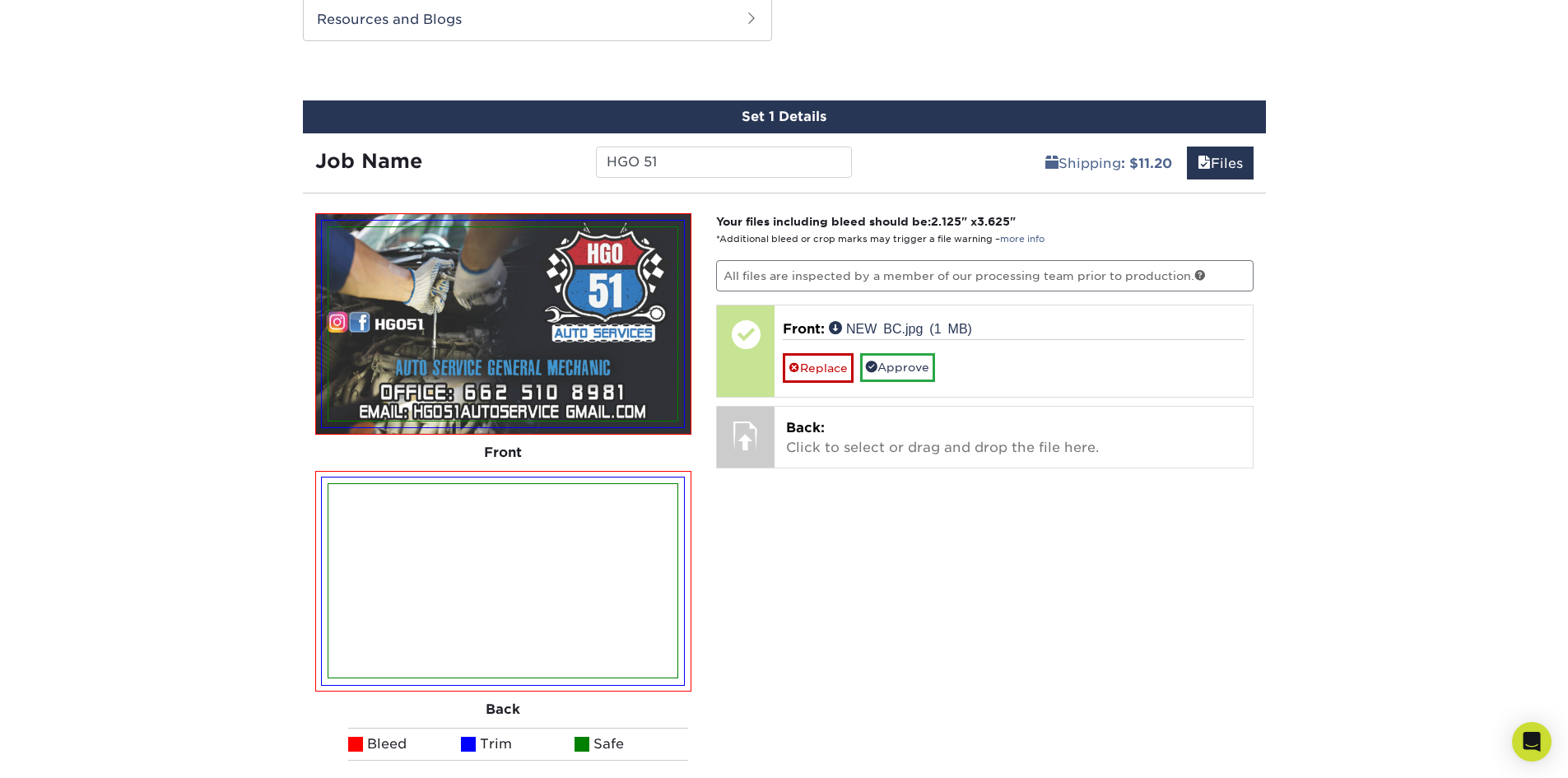
click at [855, 540] on div "Your files including bleed should be: 2.125 " x 3.625 " *Additional bleed or cr…" at bounding box center [985, 546] width 562 height 665
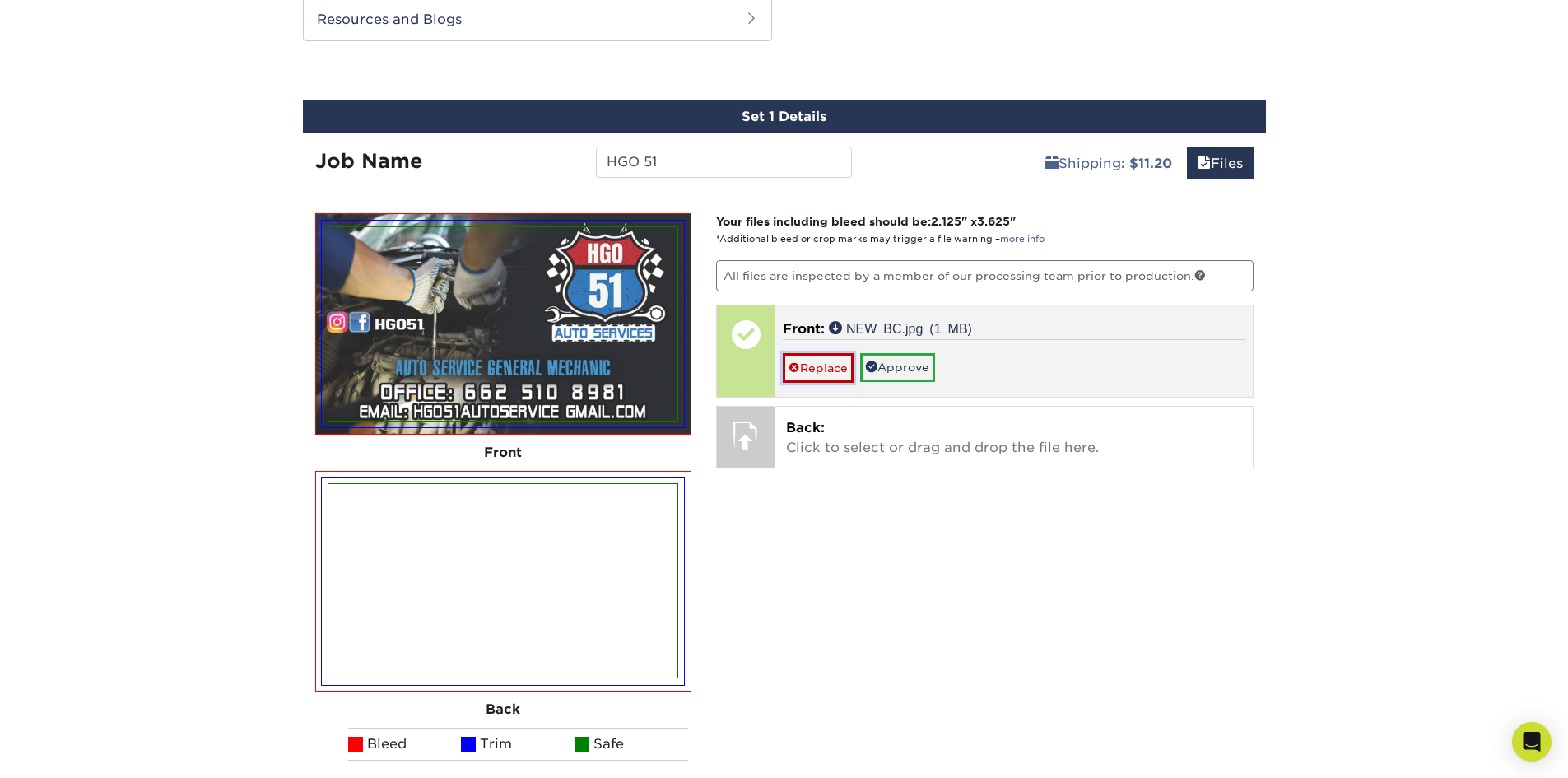
click at [823, 367] on link "Replace" at bounding box center [818, 368] width 70 height 29
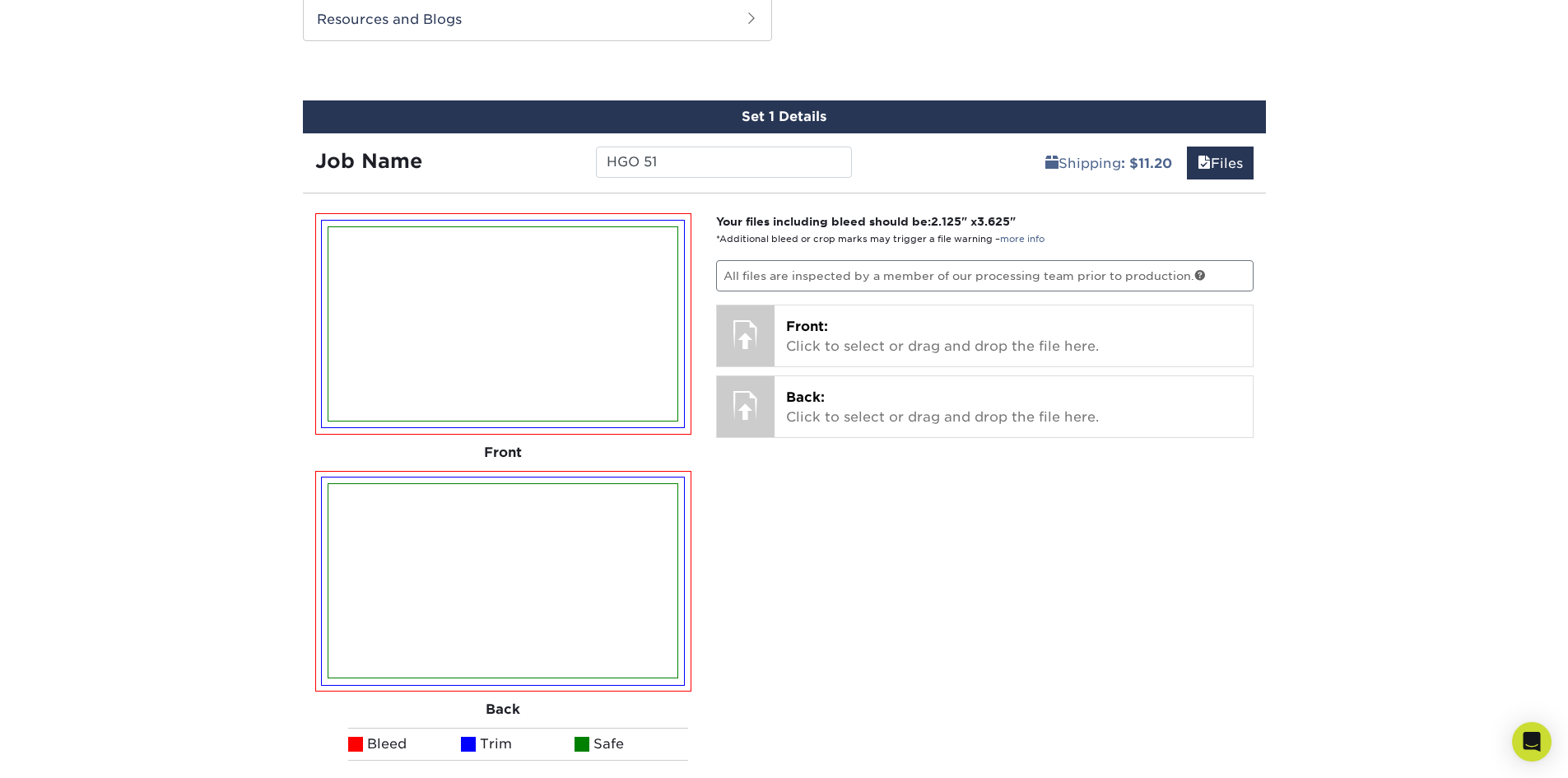
click at [1548, 252] on div "Products Business Cards Glossy UV Coated Business Cards Previous Next" at bounding box center [784, 105] width 1568 height 1755
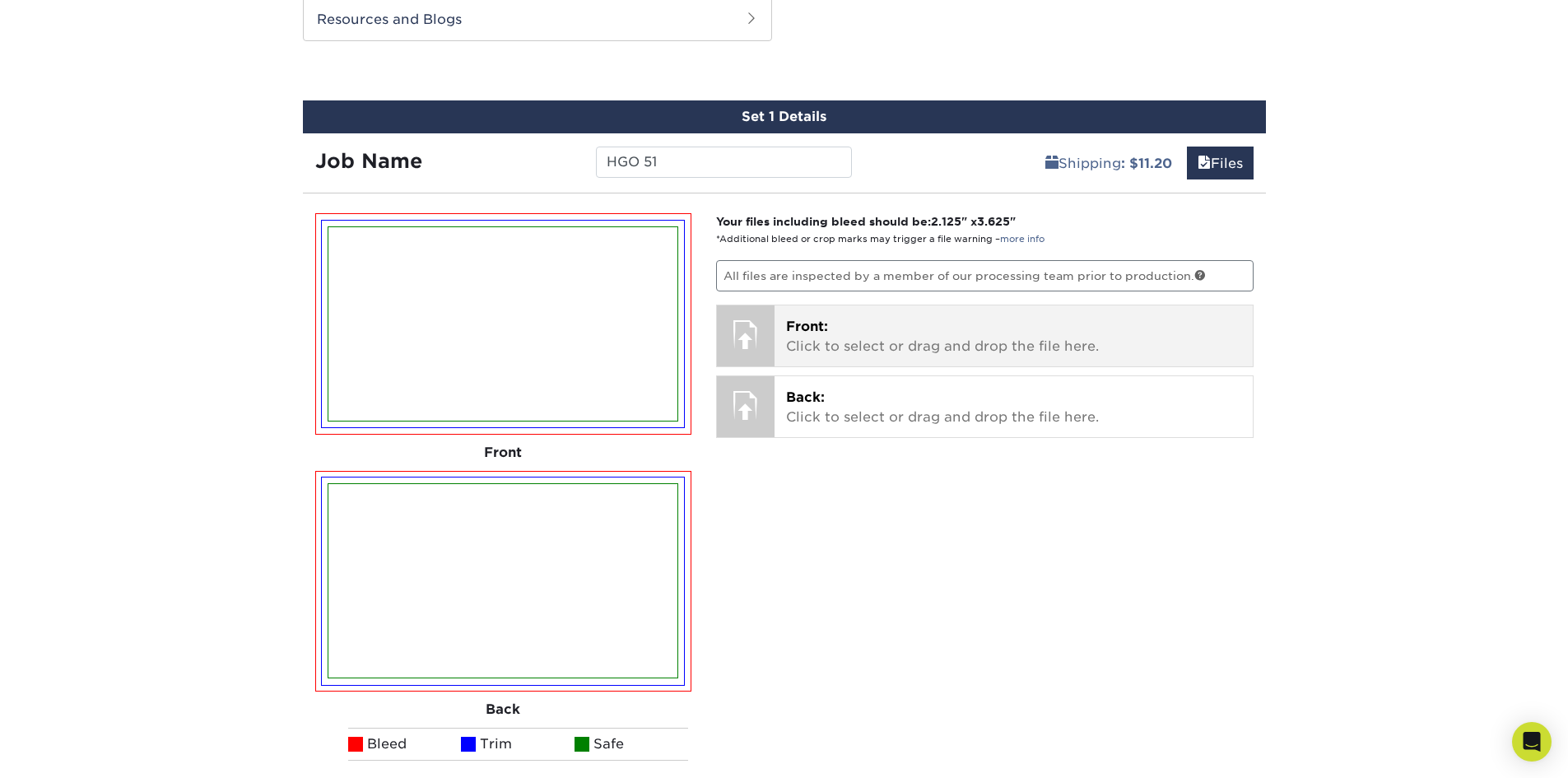
click at [845, 327] on p "Front: Click to select or drag and drop the file here." at bounding box center [1013, 337] width 456 height 39
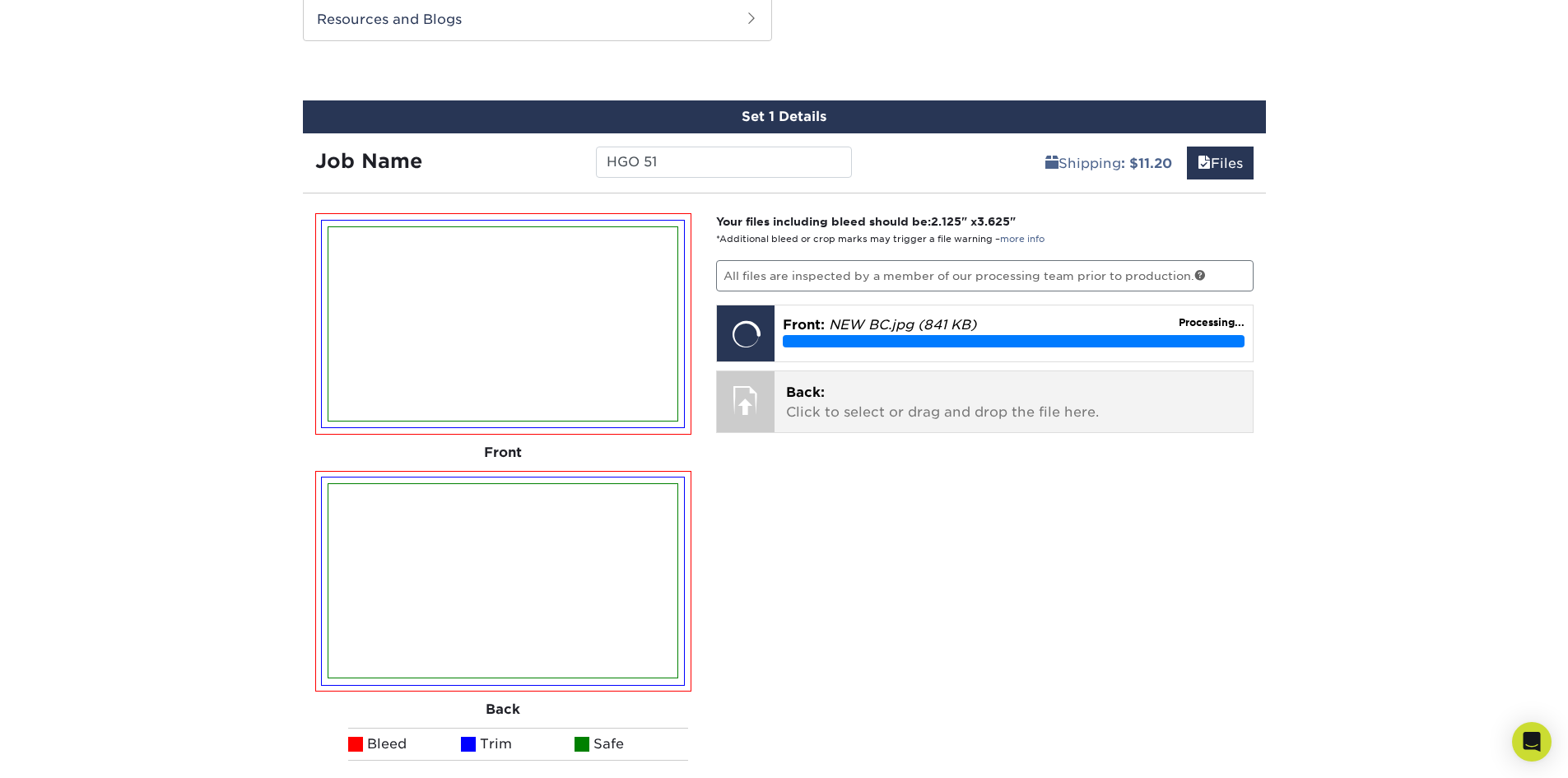
click at [992, 406] on p "Back: Click to select or drag and drop the file here." at bounding box center [1013, 402] width 456 height 39
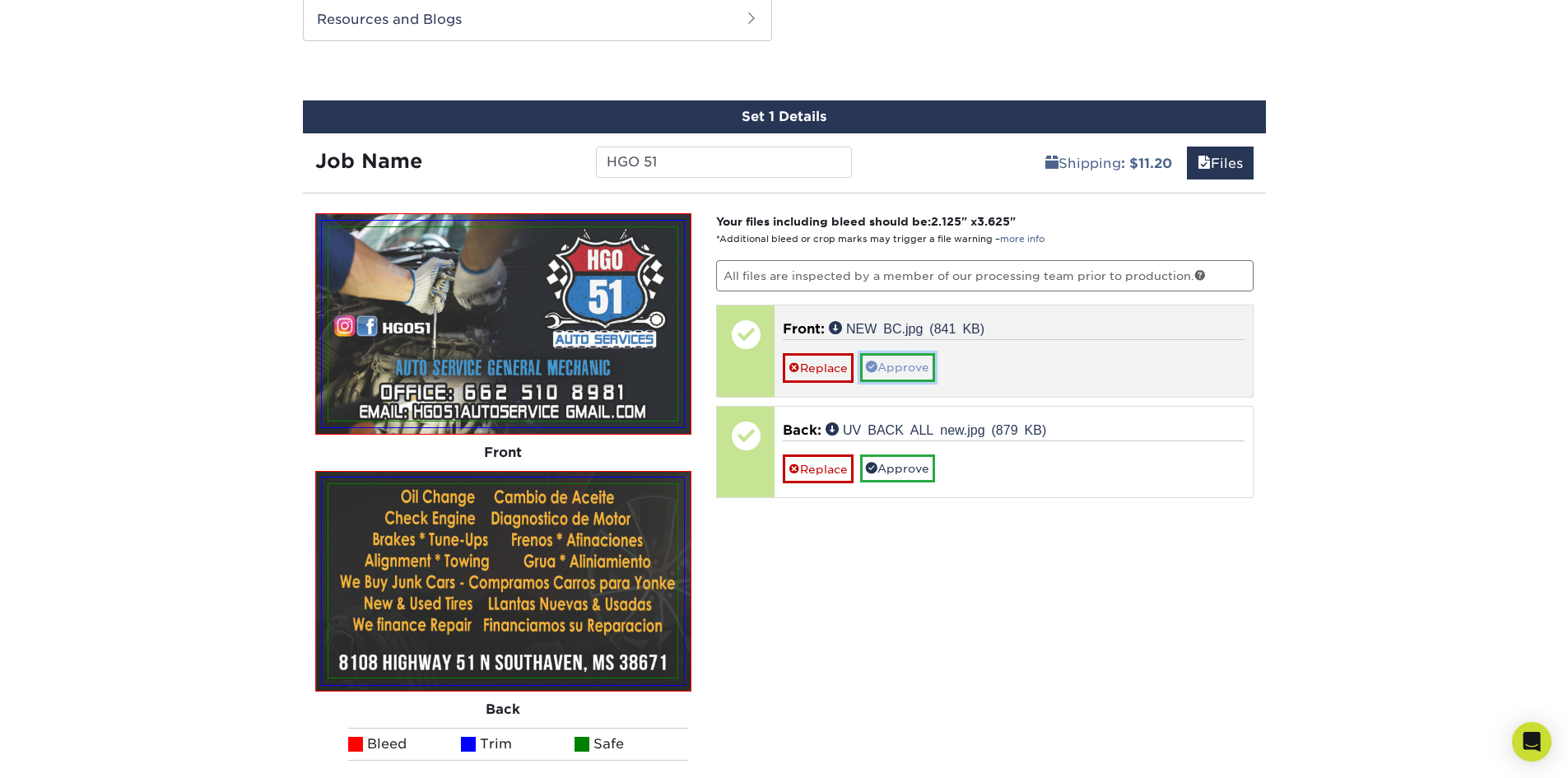
click at [909, 353] on link "Approve" at bounding box center [897, 367] width 75 height 28
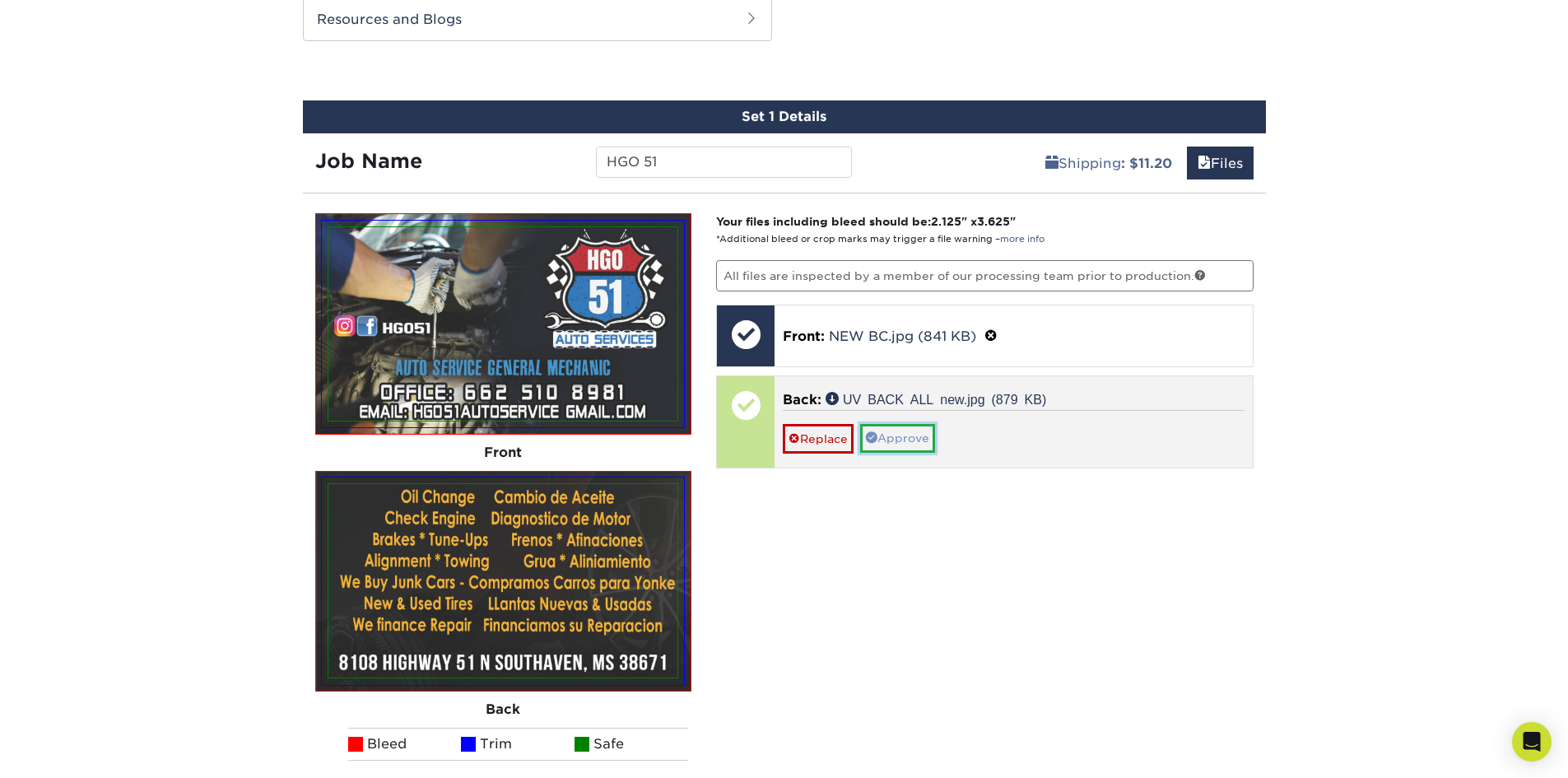
click at [903, 436] on link "Approve" at bounding box center [897, 437] width 75 height 28
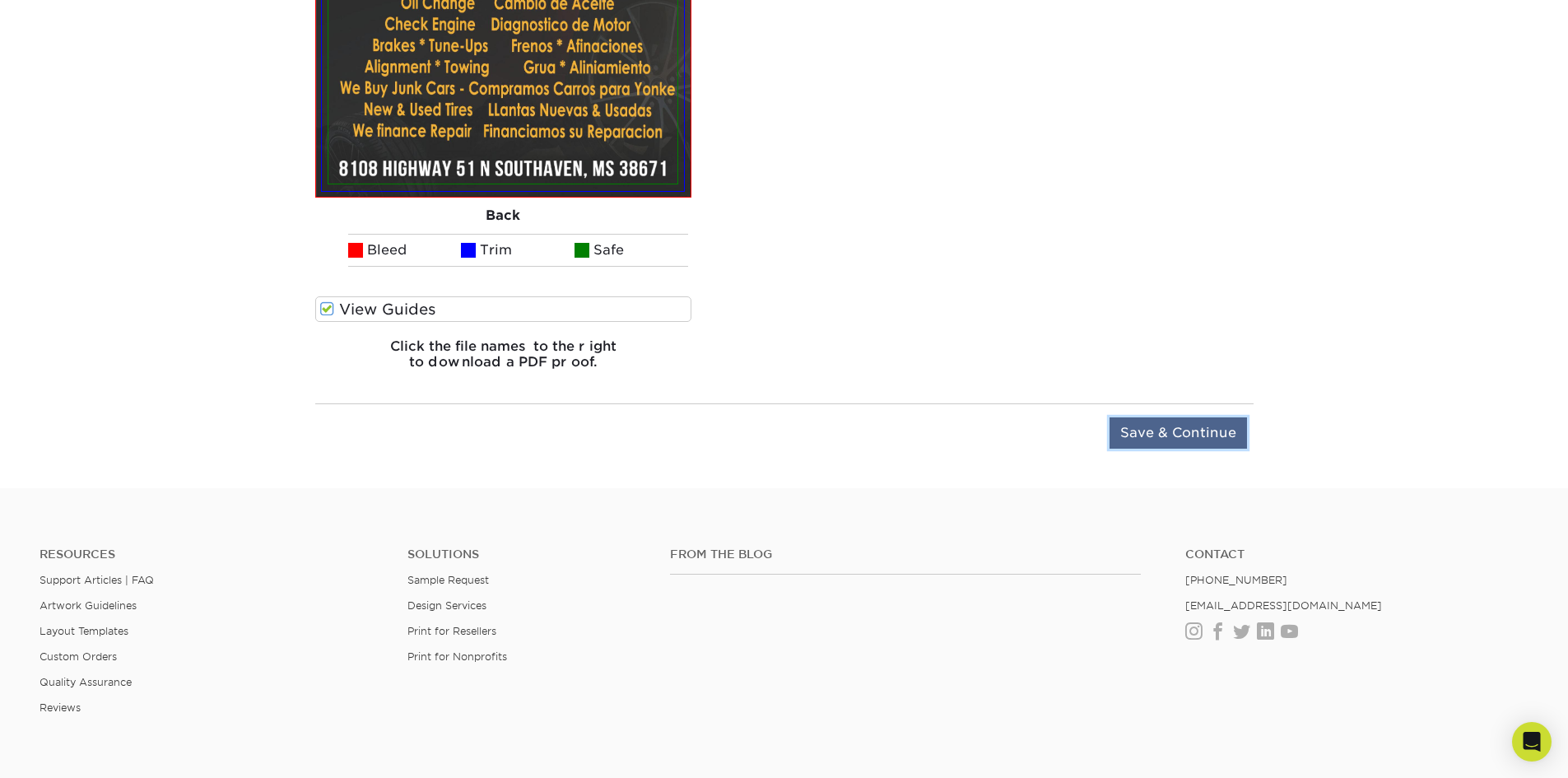
click at [1203, 439] on input "Save & Continue" at bounding box center [1179, 432] width 138 height 31
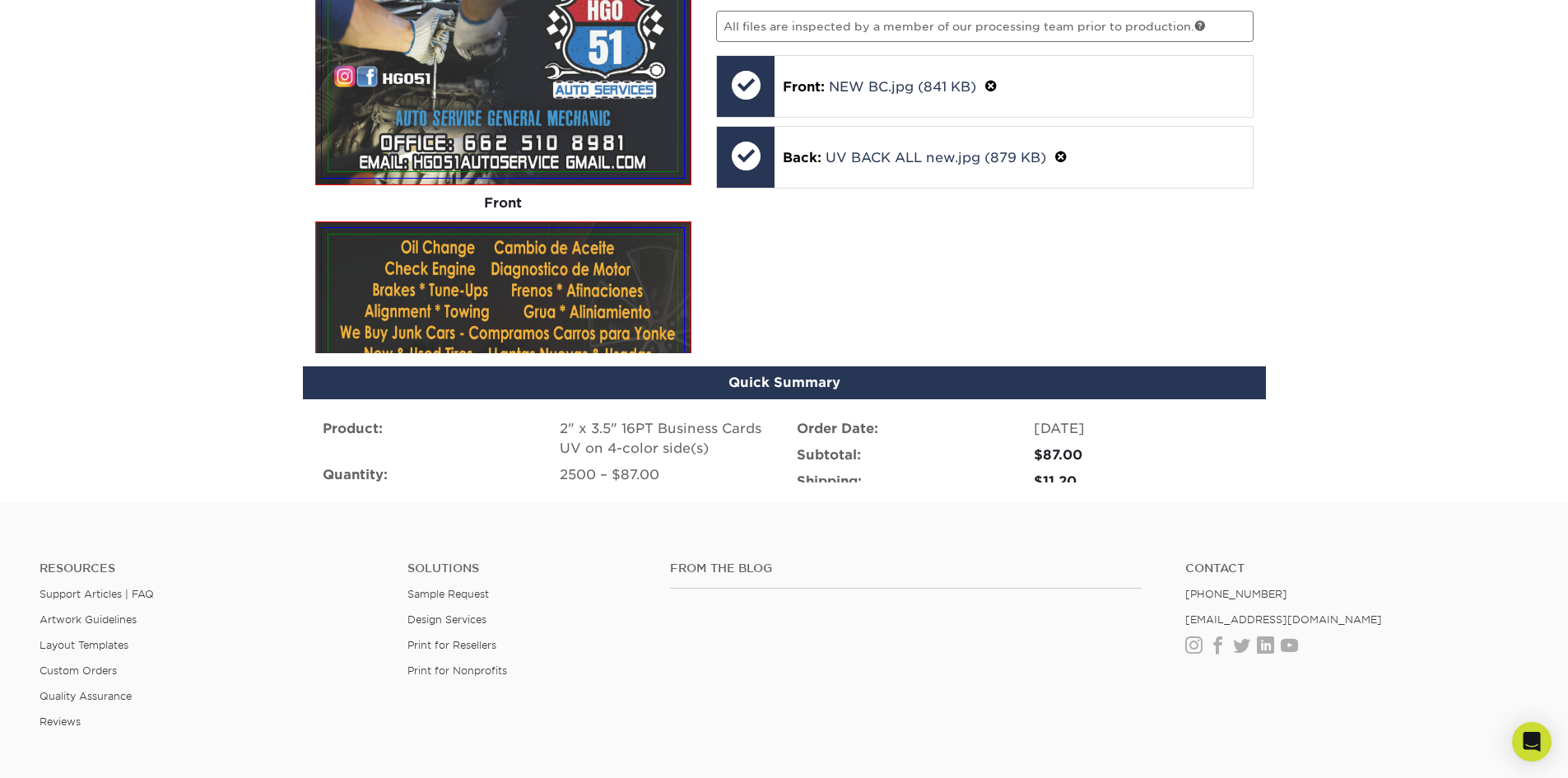
scroll to position [1077, 0]
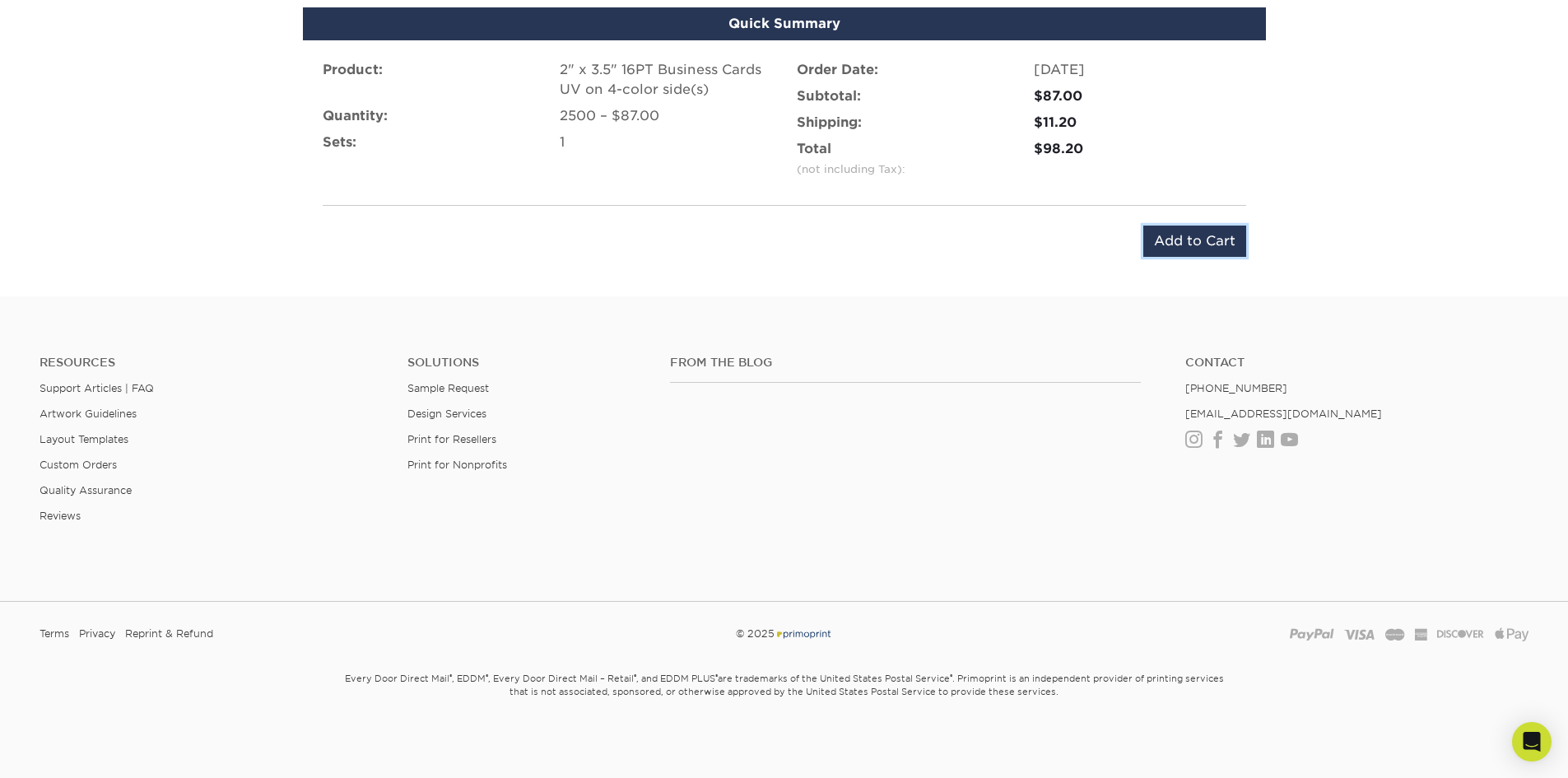
click at [1191, 238] on input "Add to Cart" at bounding box center [1195, 241] width 103 height 31
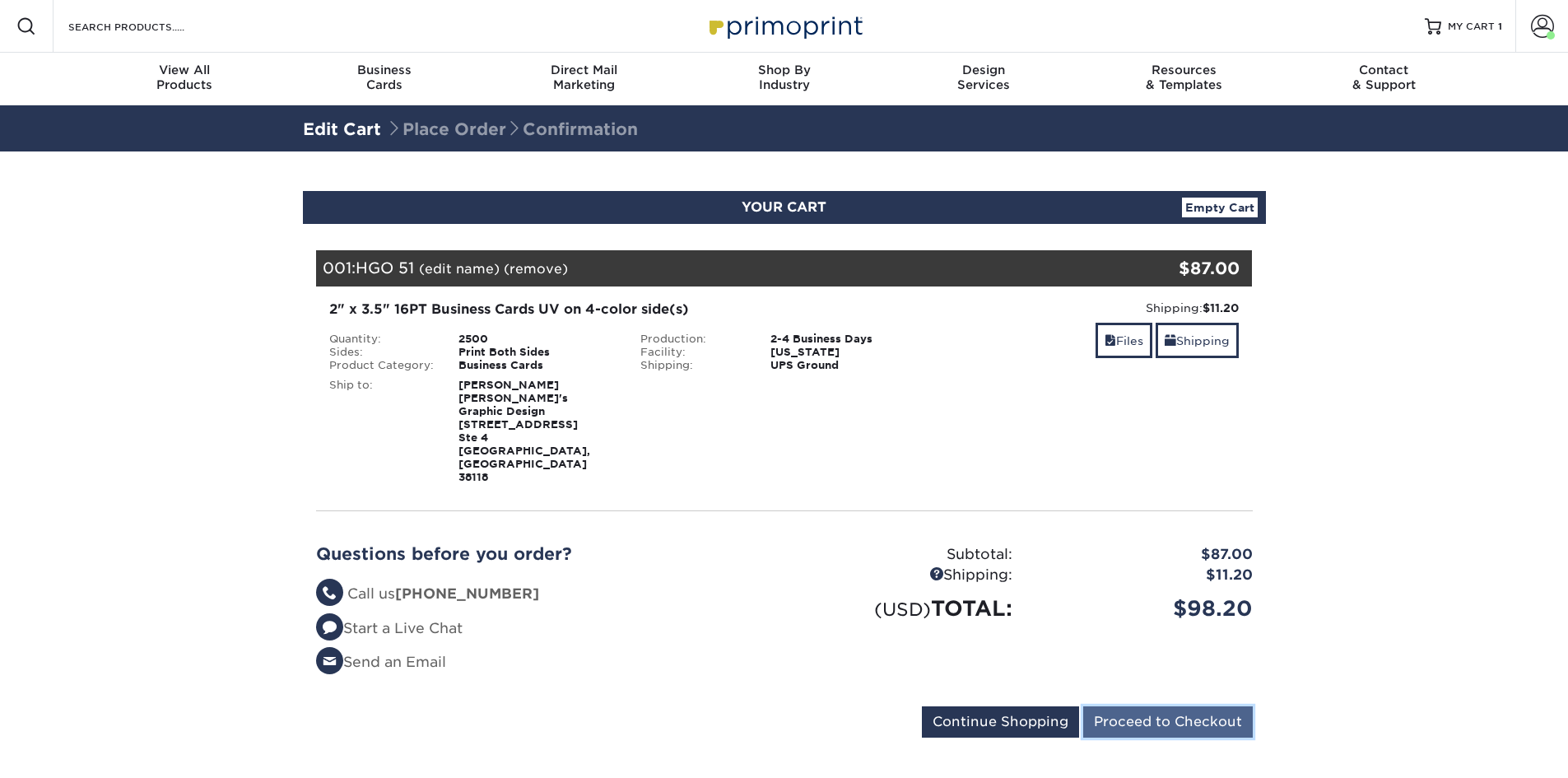
click at [1180, 707] on input "Proceed to Checkout" at bounding box center [1168, 722] width 169 height 31
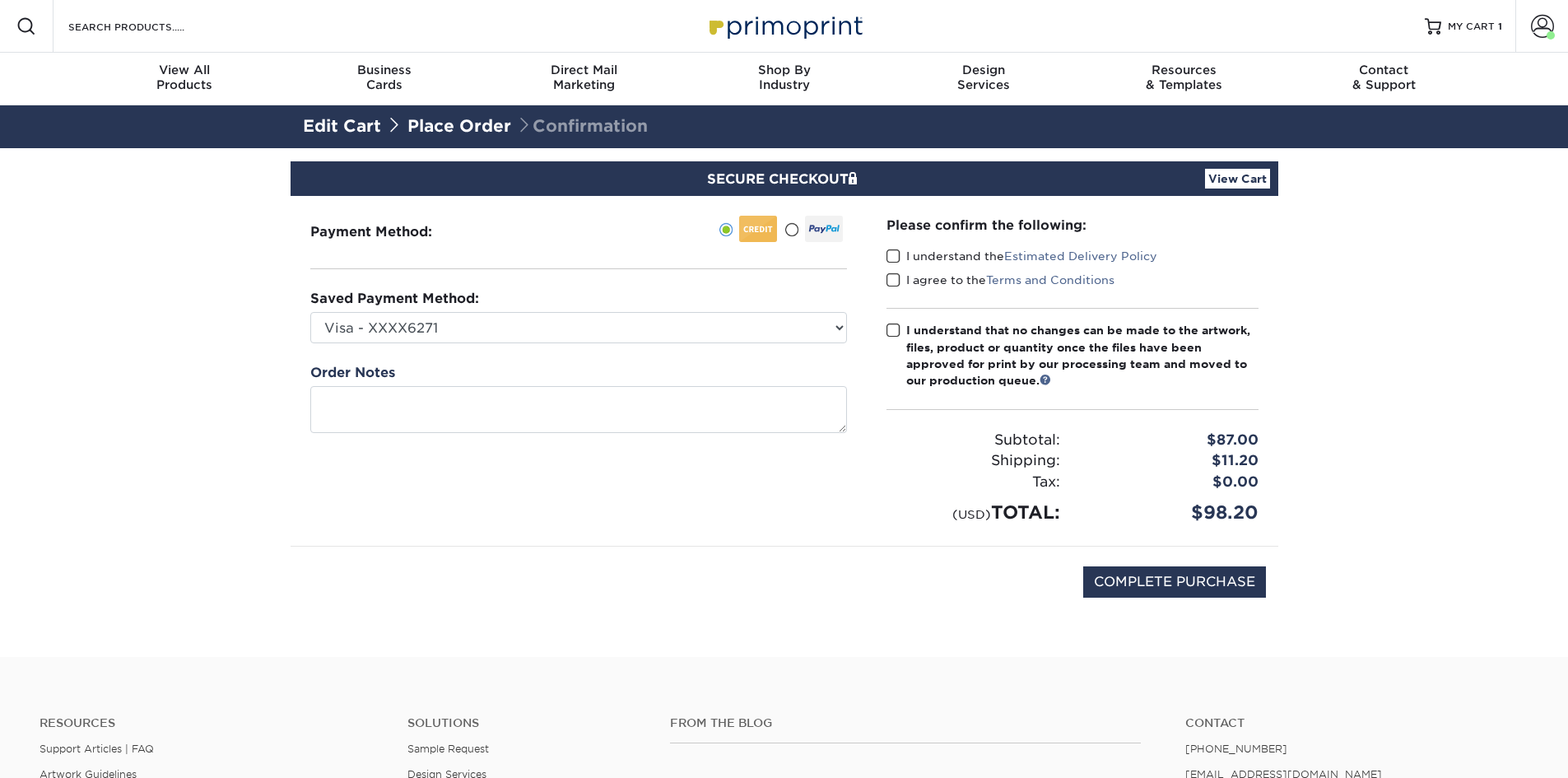
drag, startPoint x: 888, startPoint y: 258, endPoint x: 889, endPoint y: 273, distance: 15.0
click at [889, 258] on span at bounding box center [893, 256] width 14 height 16
click at [0, 0] on input "I understand the Estimated Delivery Policy" at bounding box center [0, 0] width 0 height 0
drag, startPoint x: 890, startPoint y: 279, endPoint x: 892, endPoint y: 295, distance: 16.1
click at [892, 280] on span at bounding box center [893, 280] width 14 height 16
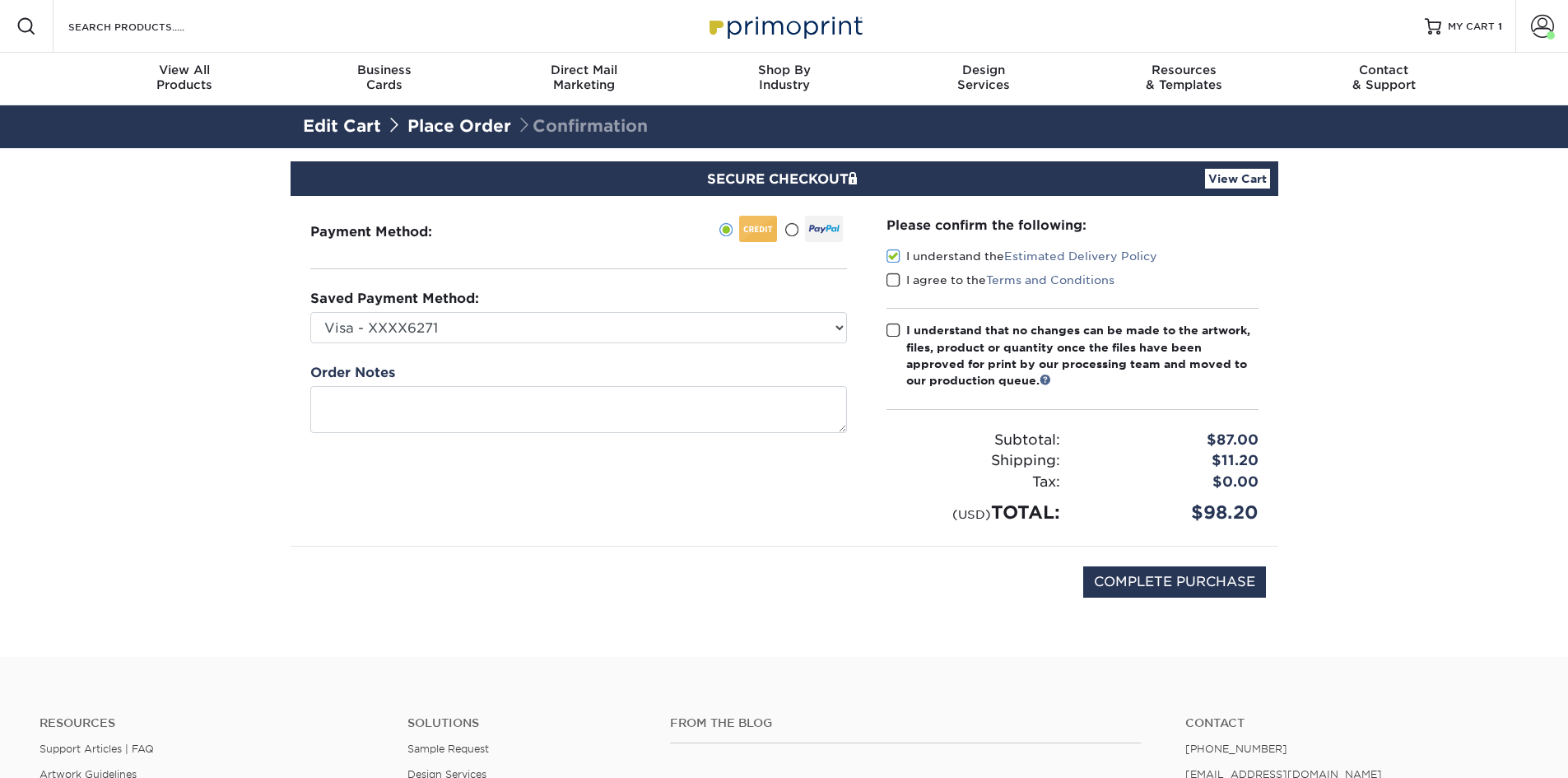
click at [0, 0] on input "I agree to the Terms and Conditions" at bounding box center [0, 0] width 0 height 0
click at [893, 326] on span at bounding box center [893, 331] width 14 height 16
click at [0, 0] on input "I understand that no changes can be made to the artwork, files, product or quan…" at bounding box center [0, 0] width 0 height 0
click at [1218, 588] on input "COMPLETE PURCHASE" at bounding box center [1175, 582] width 183 height 31
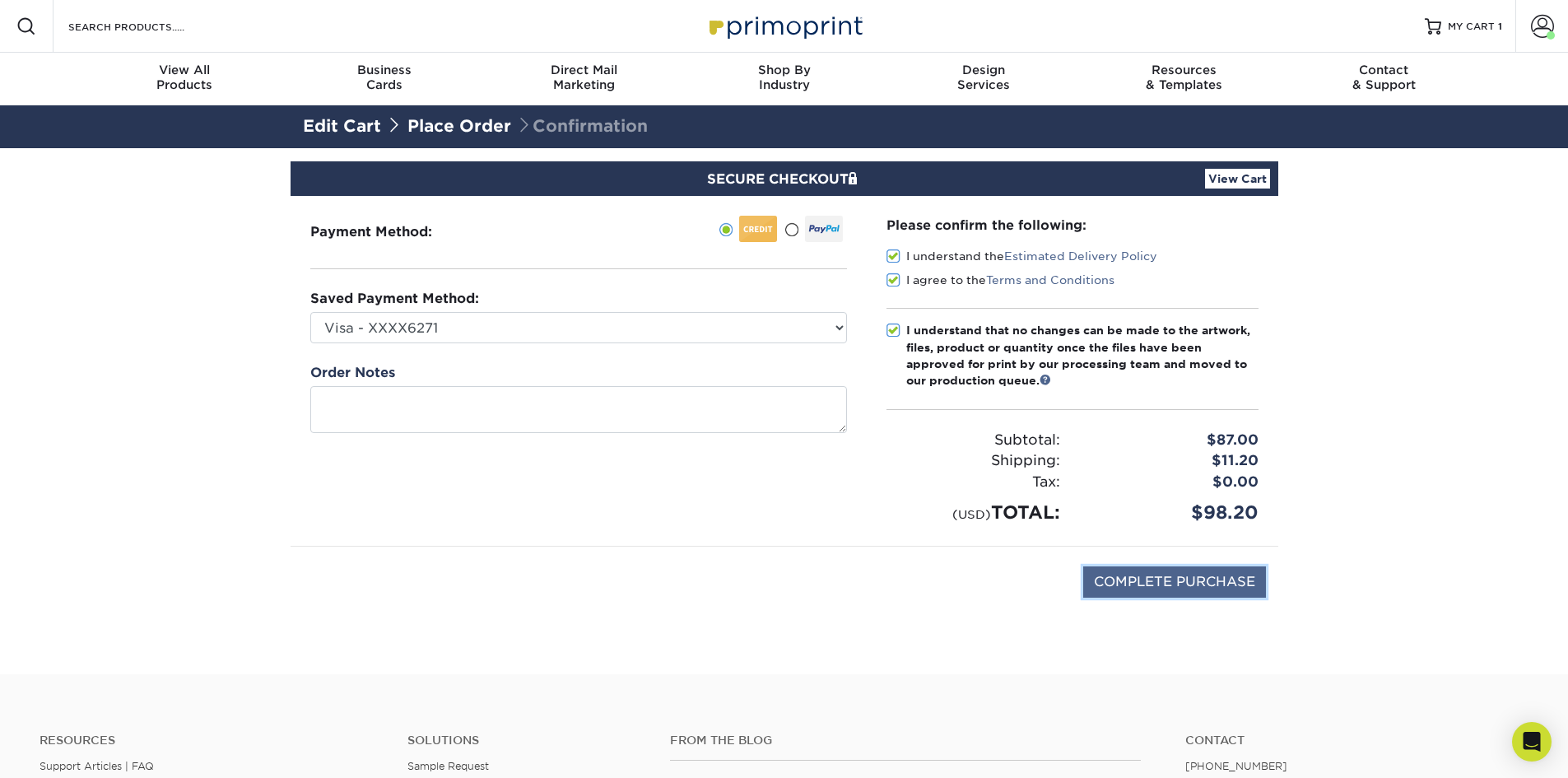
click at [1242, 589] on input "COMPLETE PURCHASE" at bounding box center [1175, 582] width 183 height 31
type input "PROCESSING, PLEASE WAIT..."
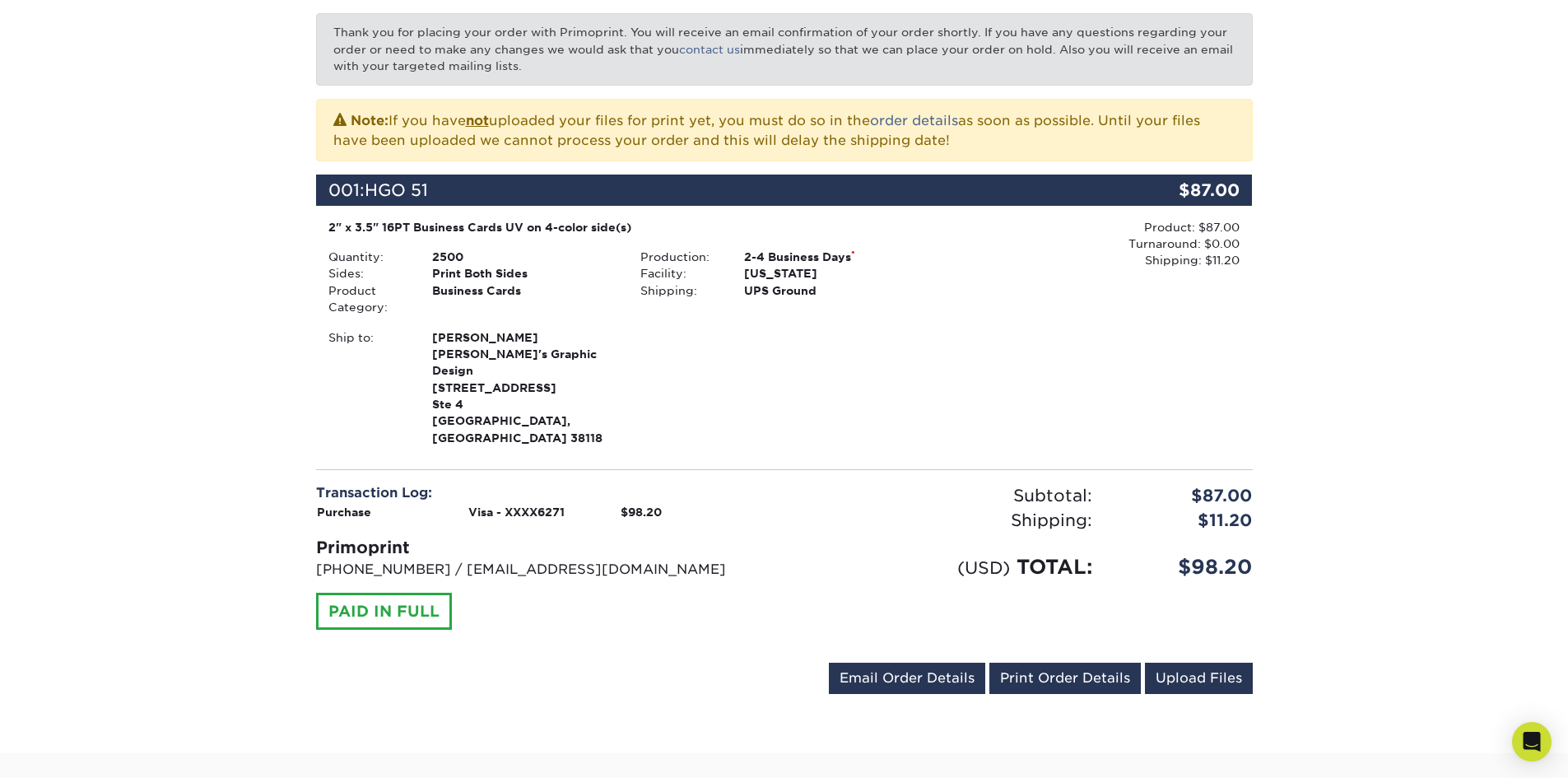
scroll to position [329, 0]
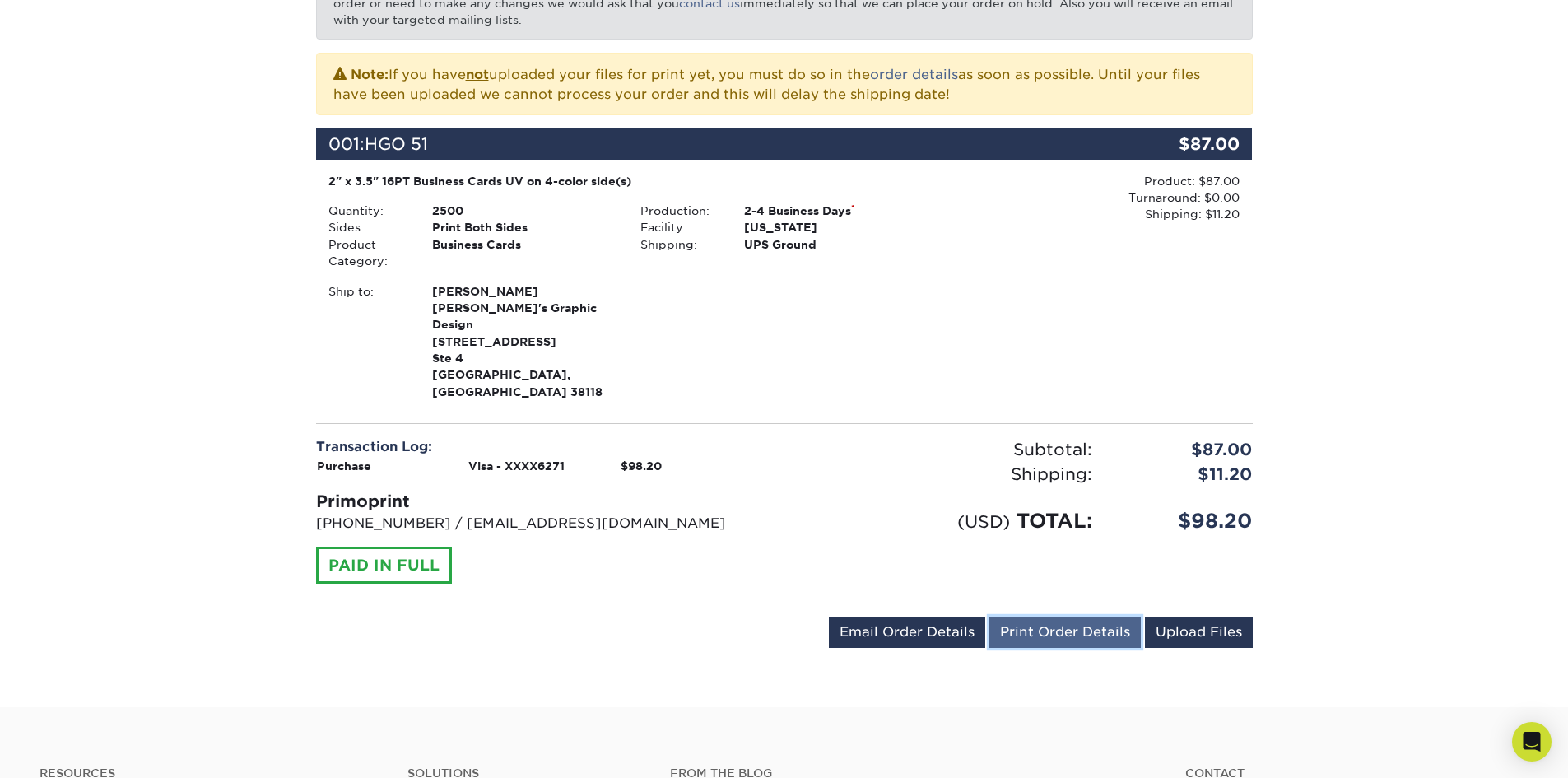
click at [1045, 617] on link "Print Order Details" at bounding box center [1065, 632] width 152 height 31
